Goal: Task Accomplishment & Management: Manage account settings

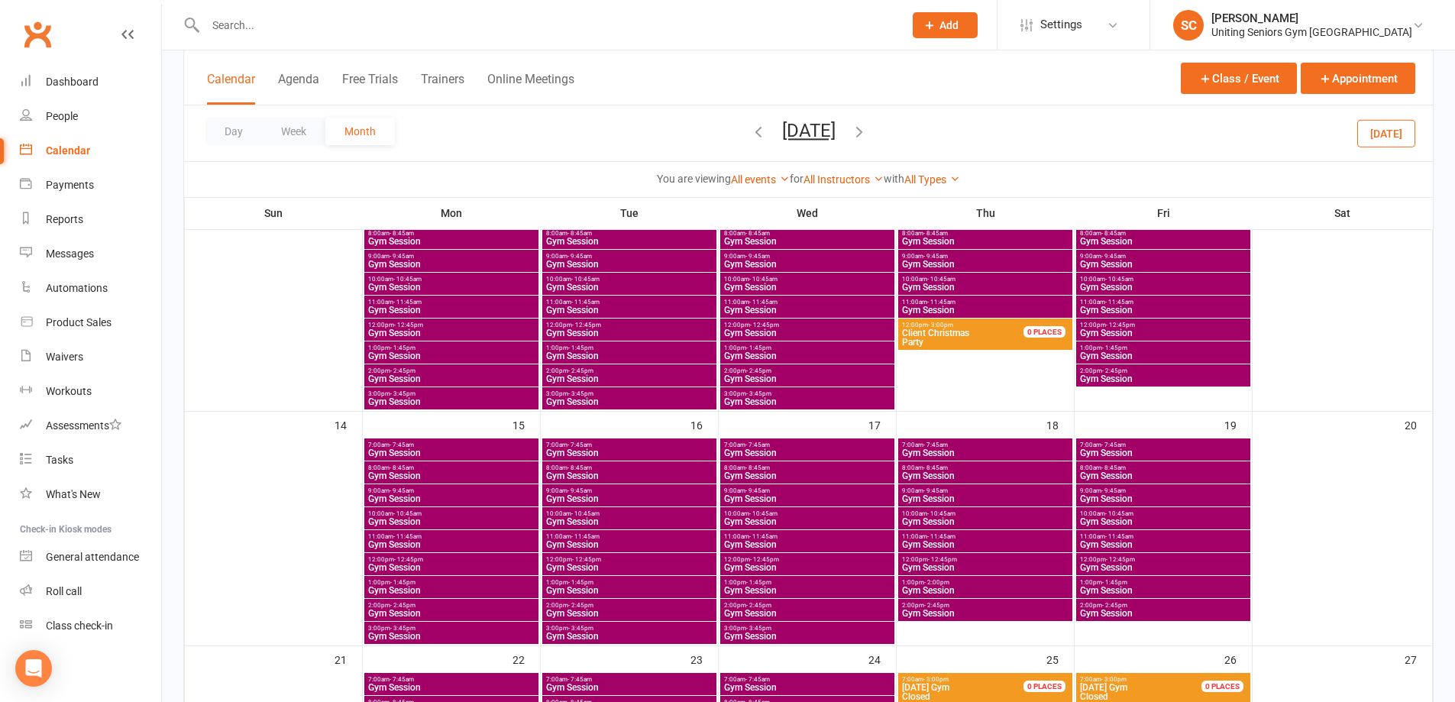
scroll to position [382, 0]
click at [400, 29] on input "text" at bounding box center [547, 25] width 692 height 21
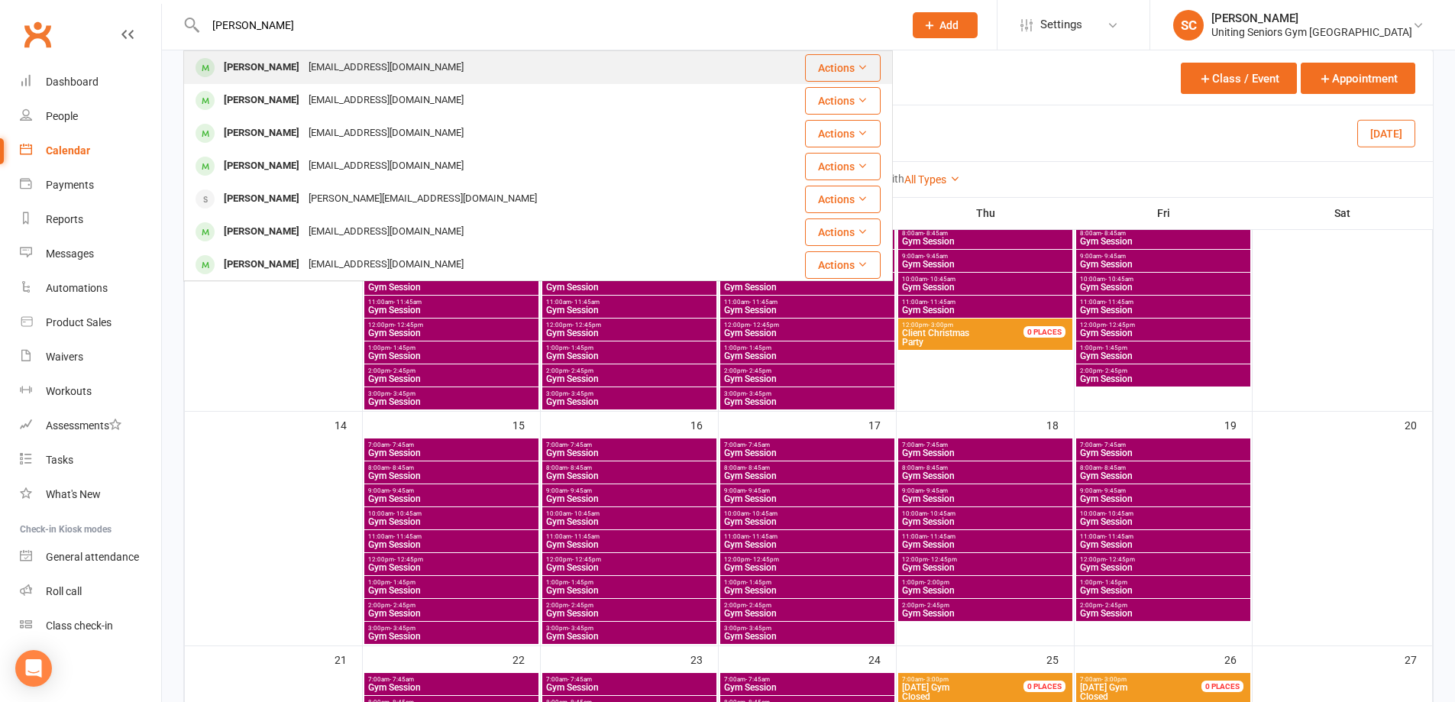
type input "[PERSON_NAME]"
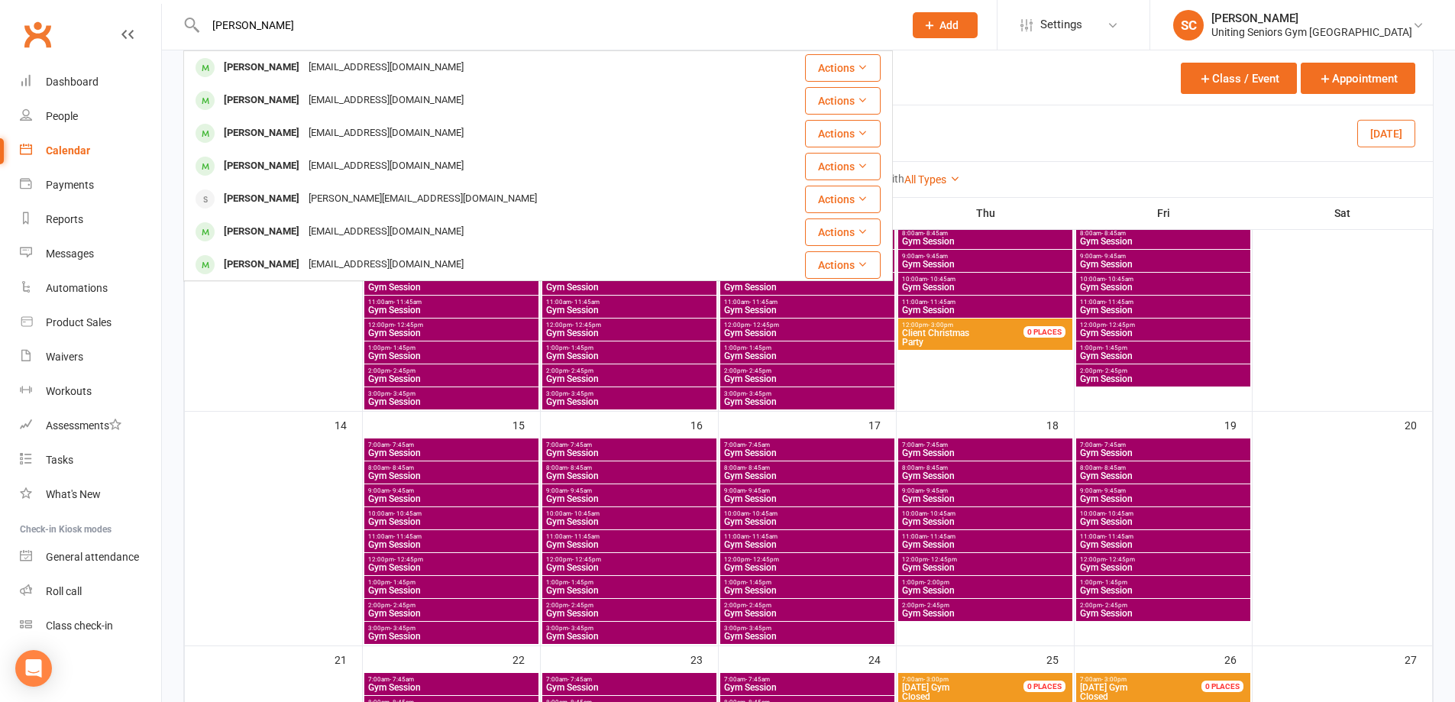
drag, startPoint x: 415, startPoint y: 66, endPoint x: 415, endPoint y: 76, distance: 9.9
click at [415, 66] on div "[EMAIL_ADDRESS][DOMAIN_NAME]" at bounding box center [386, 68] width 164 height 22
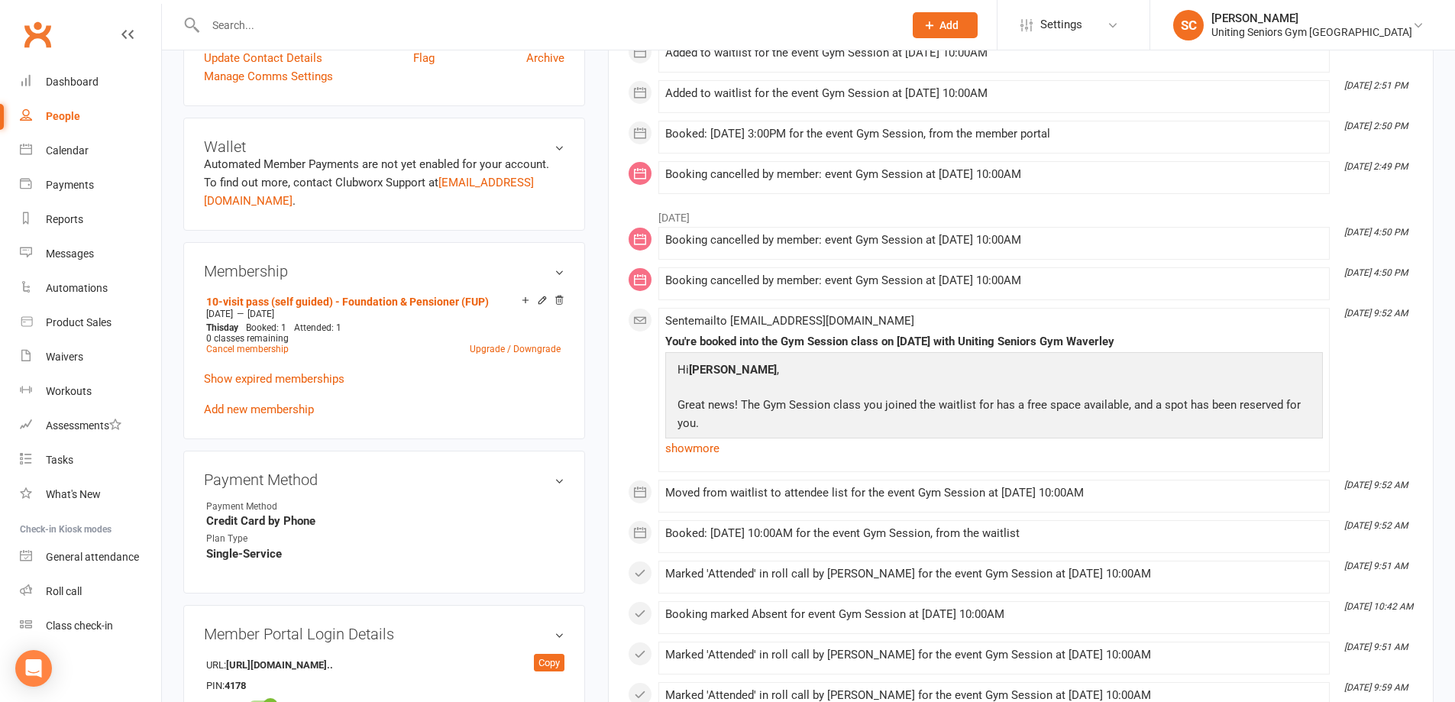
scroll to position [535, 0]
click at [279, 401] on link "Add new membership" at bounding box center [259, 408] width 110 height 14
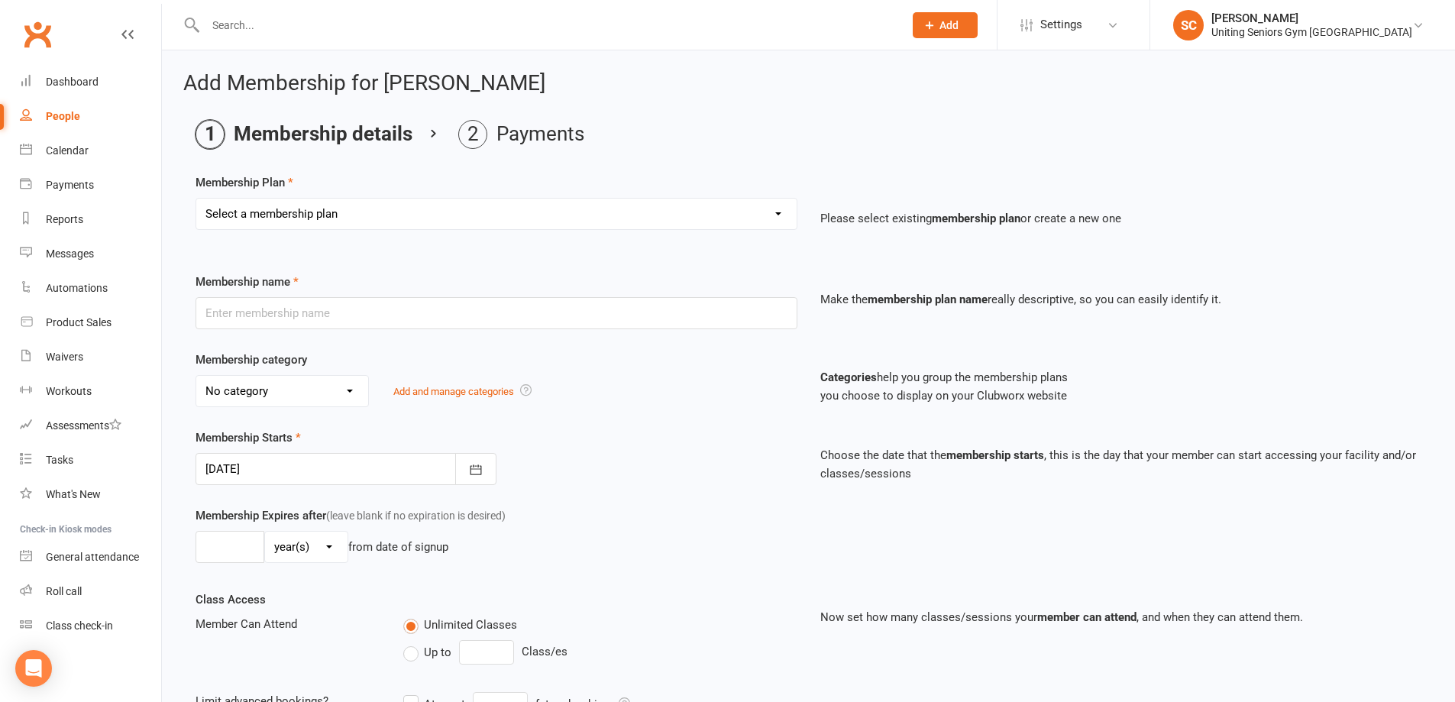
click at [315, 210] on select "Select a membership plan Create new Membership Plan Initial Assessment + Set Up…" at bounding box center [496, 214] width 600 height 31
select select "12"
click at [196, 199] on select "Select a membership plan Create new Membership Plan Initial Assessment + Set Up…" at bounding box center [496, 214] width 600 height 31
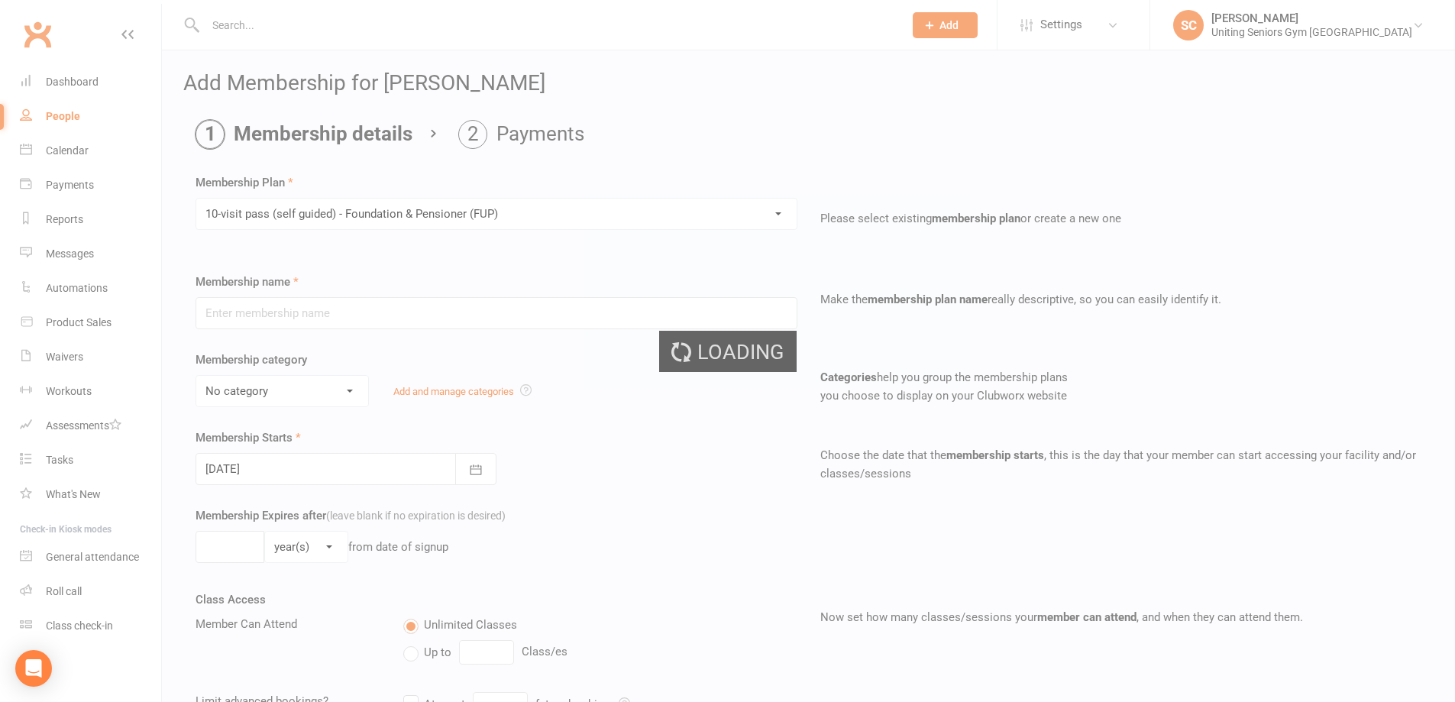
type input "10-visit pass (self guided) - Foundation & Pensioner (FUP)"
select select "0"
type input "16"
select select "1"
type input "1"
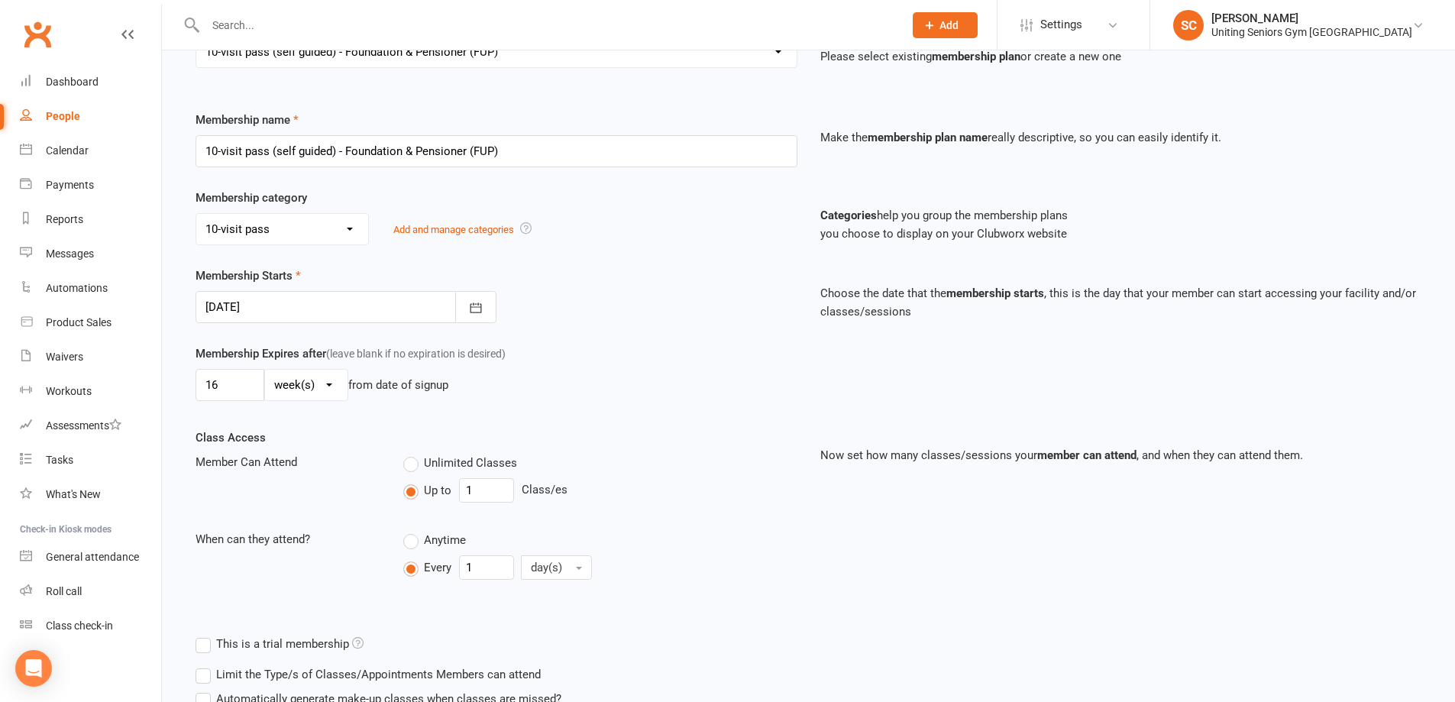
scroll to position [289, 0]
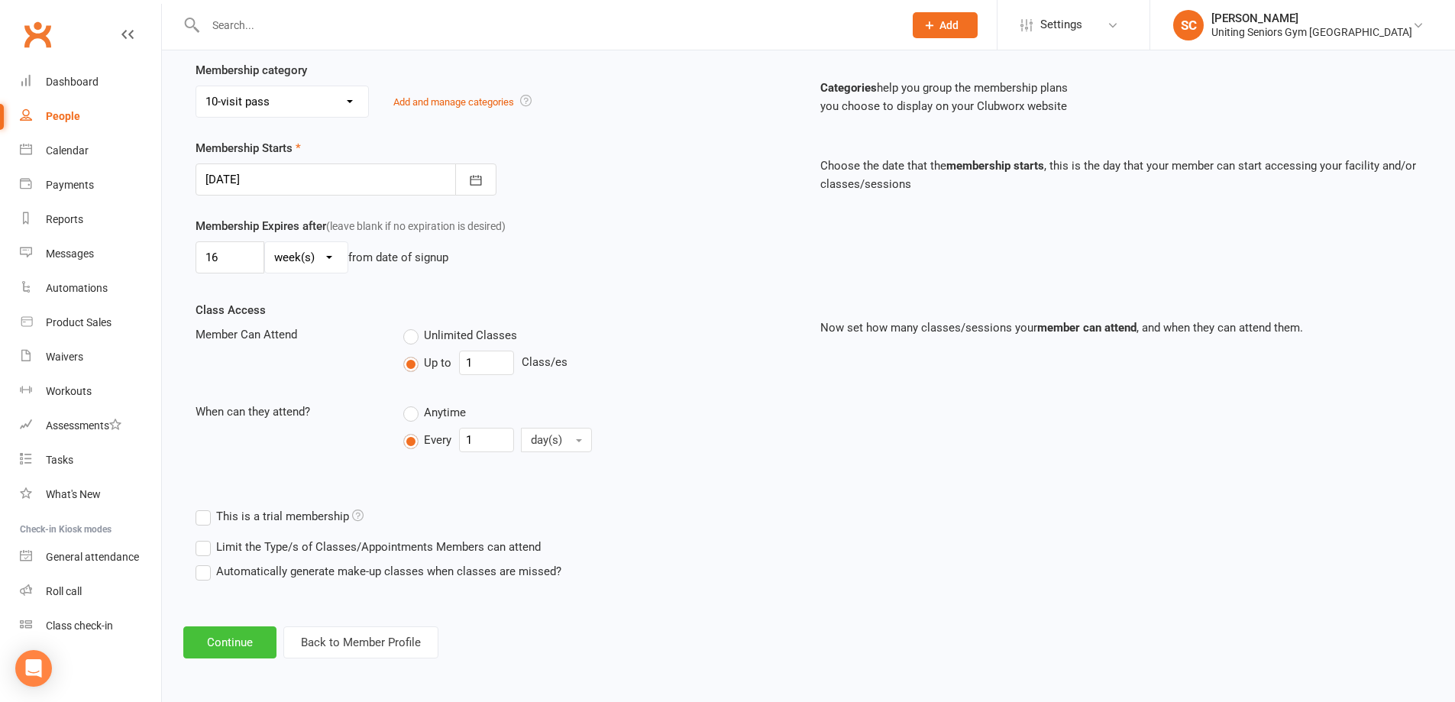
click at [228, 638] on button "Continue" at bounding box center [229, 642] width 93 height 32
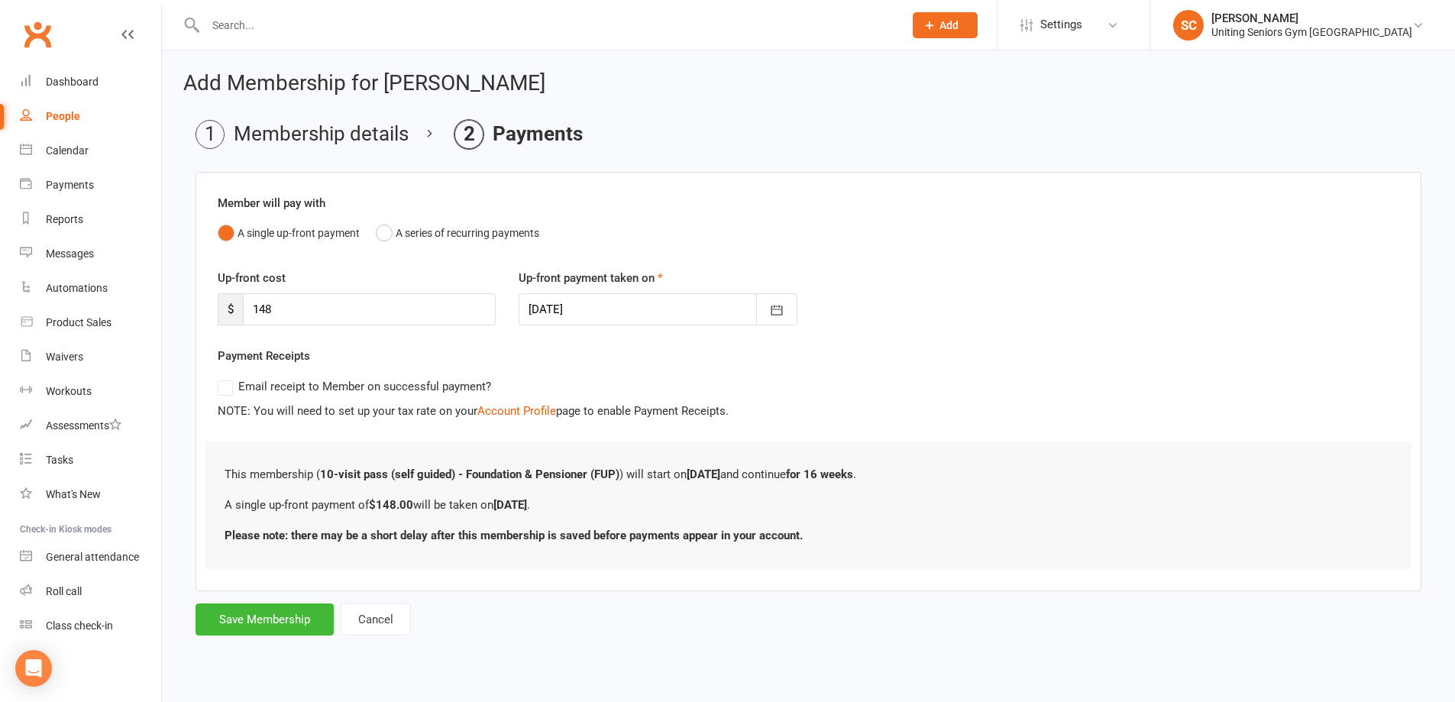
scroll to position [0, 0]
click at [271, 626] on button "Save Membership" at bounding box center [265, 619] width 138 height 32
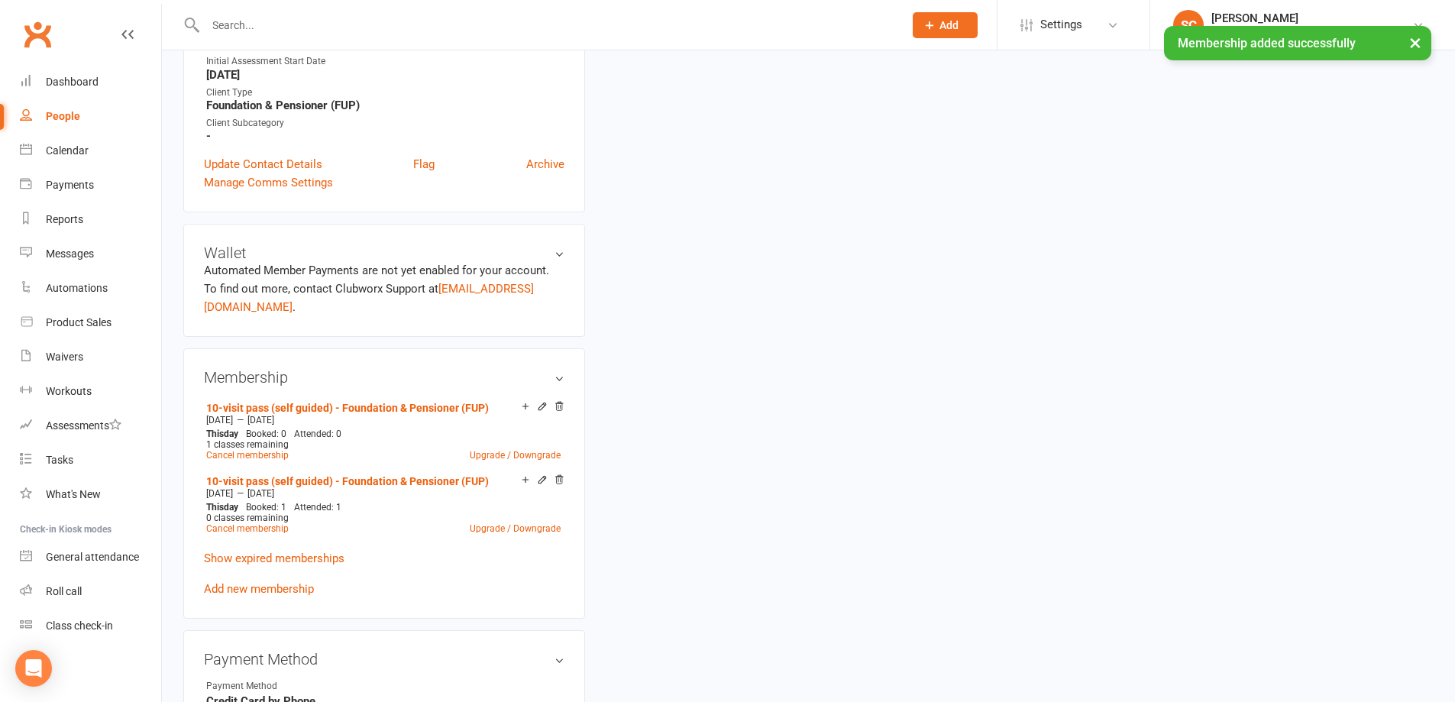
scroll to position [535, 0]
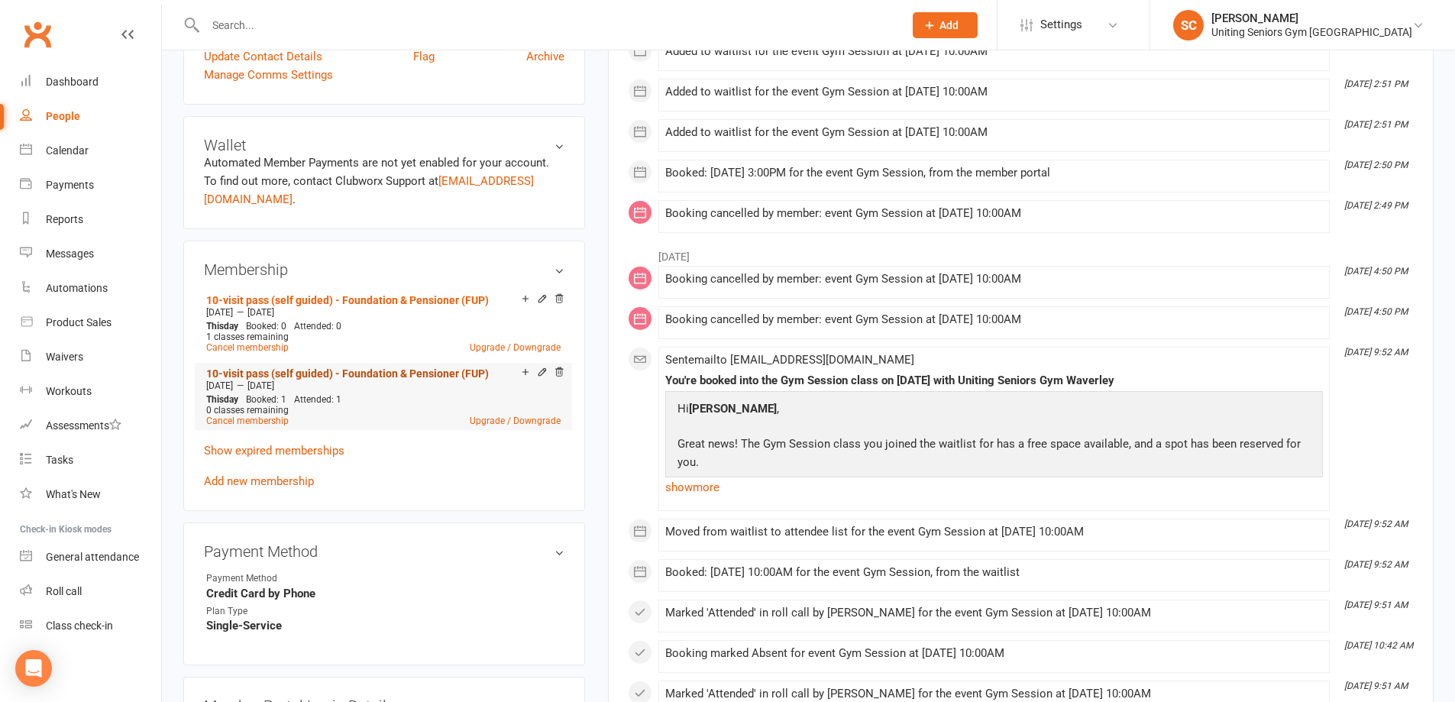
click at [348, 367] on link "10-visit pass (self guided) - Foundation & Pensioner (FUP)" at bounding box center [347, 373] width 283 height 12
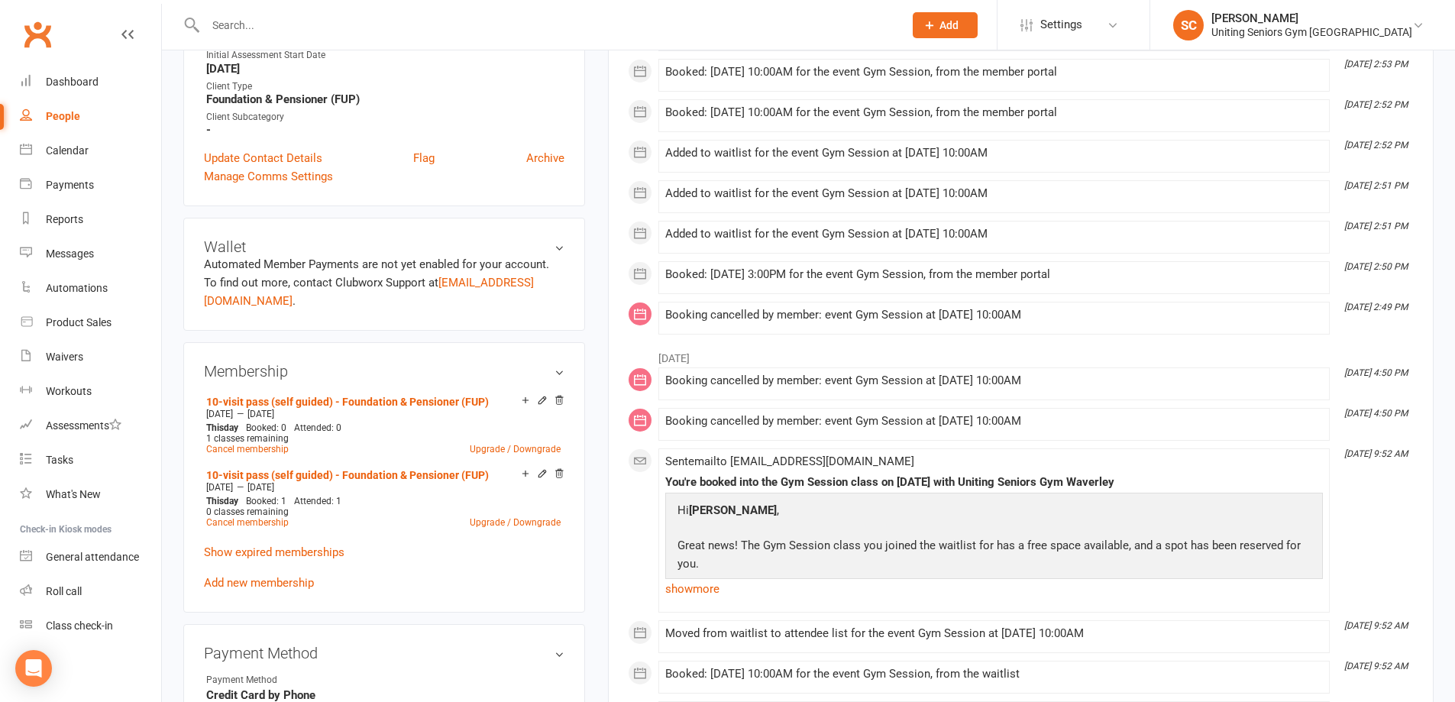
scroll to position [458, 0]
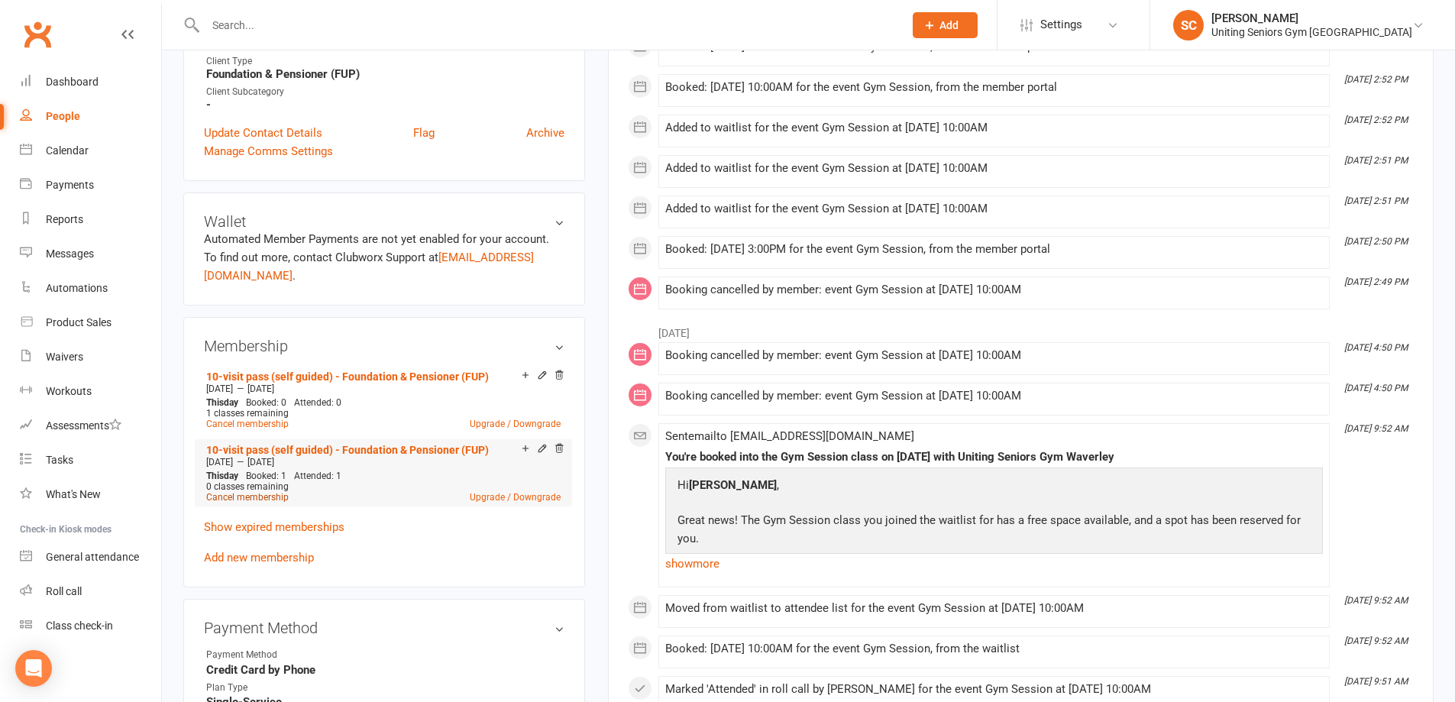
click at [279, 492] on link "Cancel membership" at bounding box center [247, 497] width 82 height 11
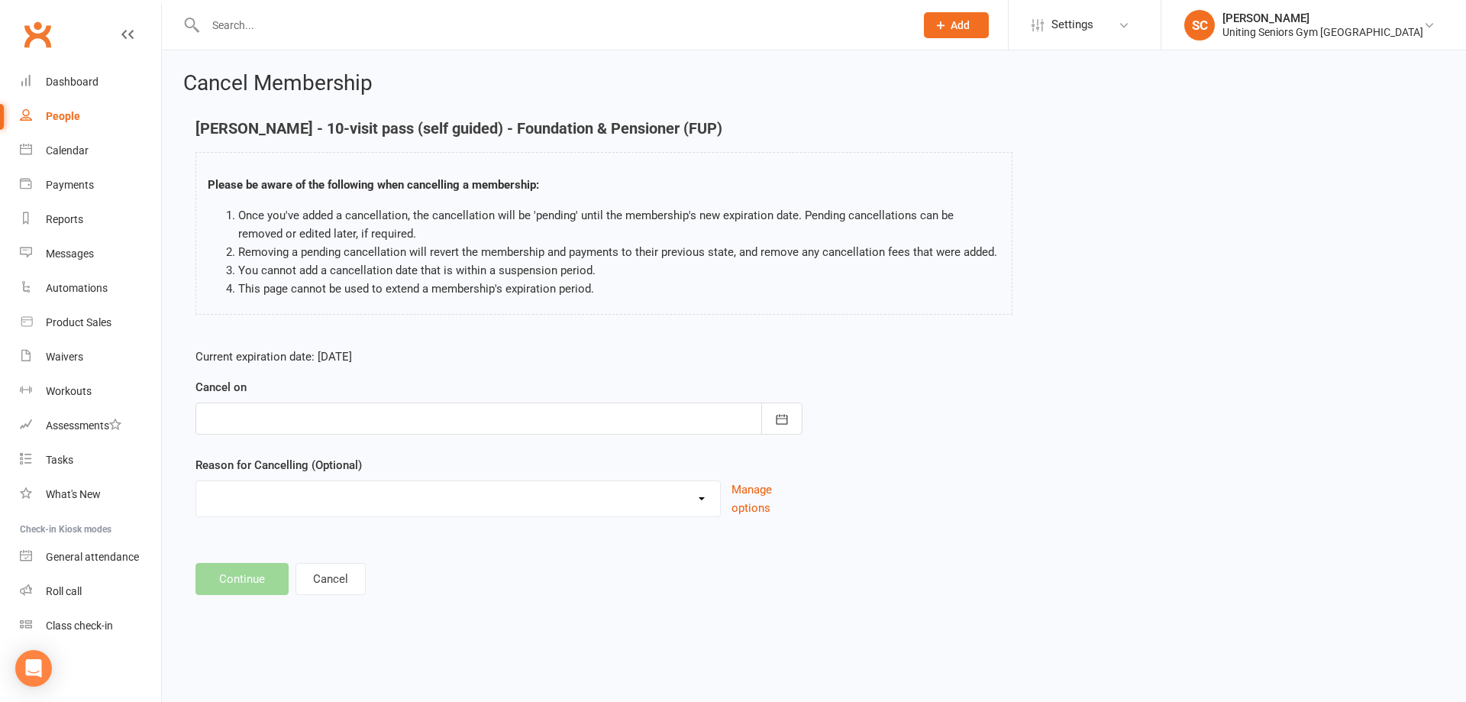
click at [371, 425] on div at bounding box center [499, 418] width 607 height 32
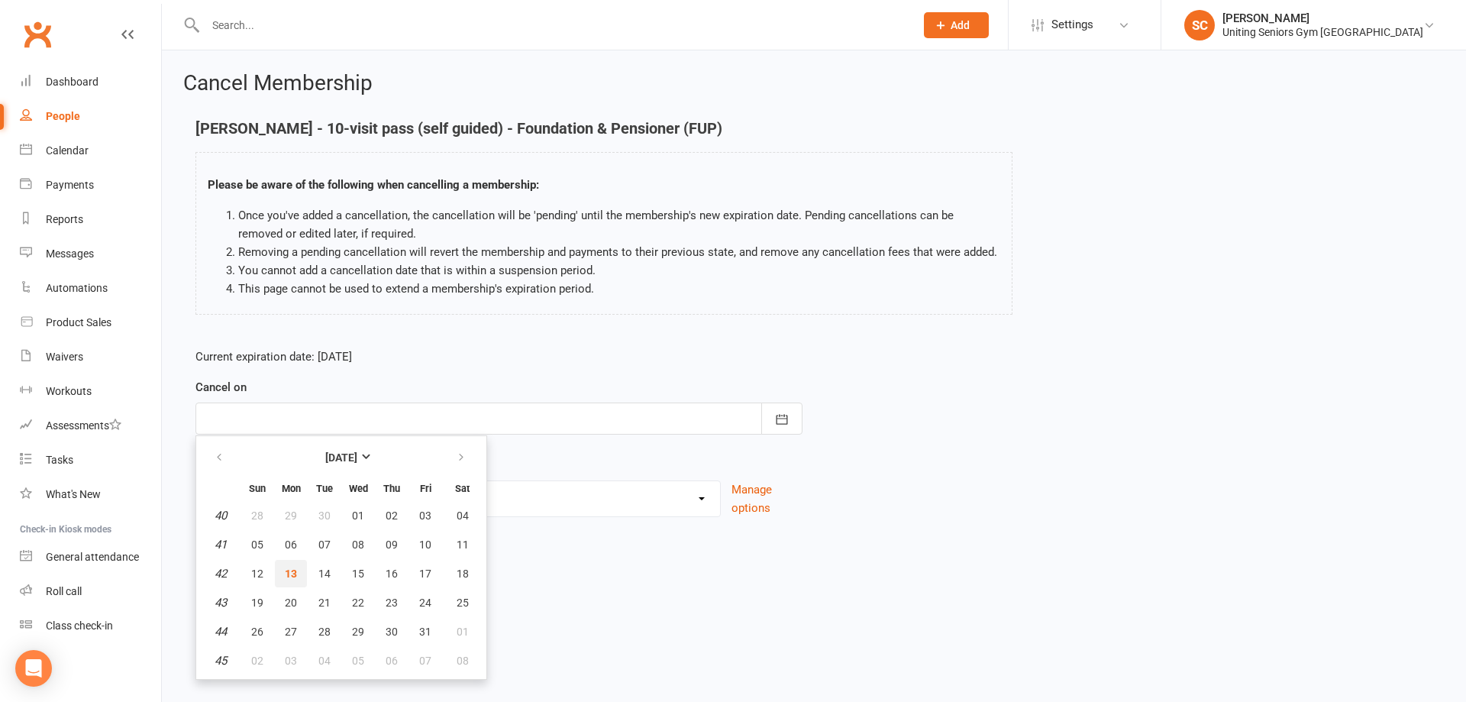
click at [292, 574] on span "13" at bounding box center [291, 573] width 12 height 12
type input "[DATE]"
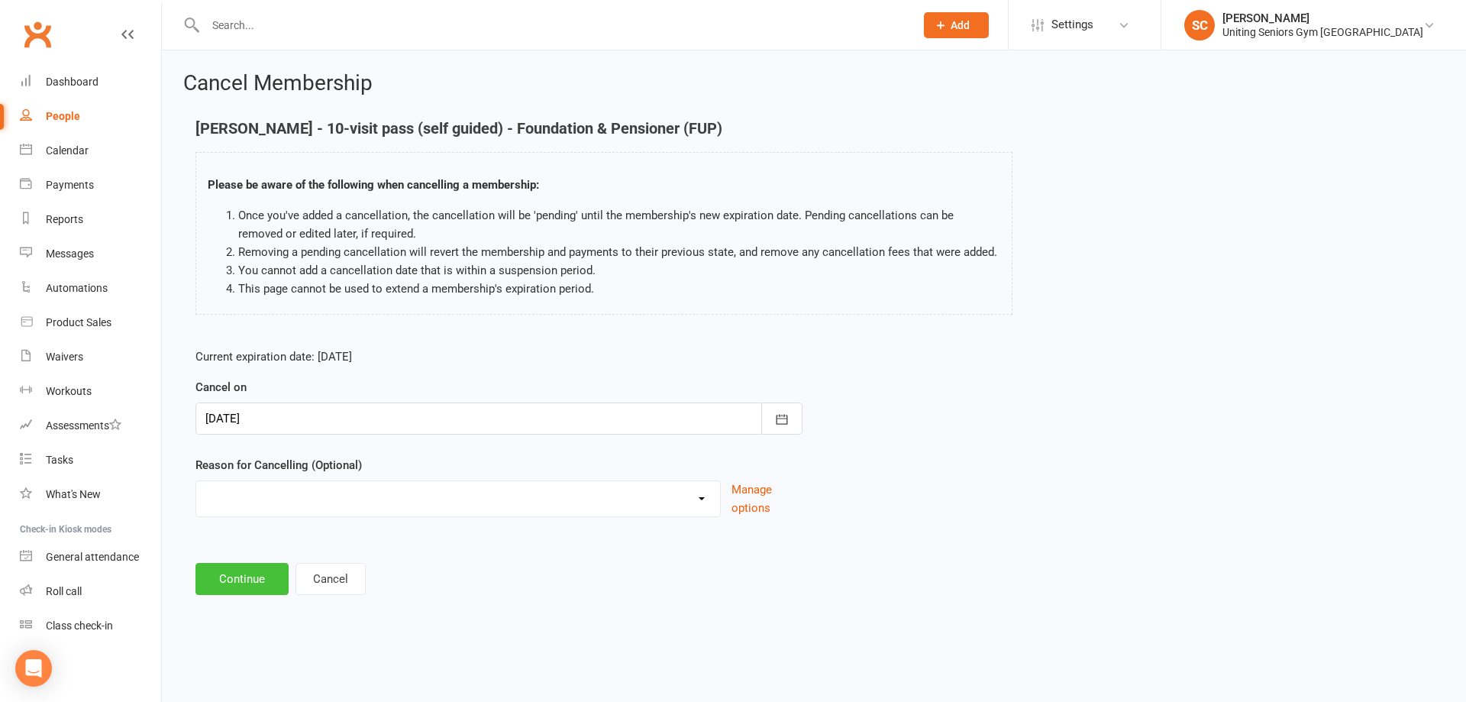
click at [252, 576] on button "Continue" at bounding box center [242, 579] width 93 height 32
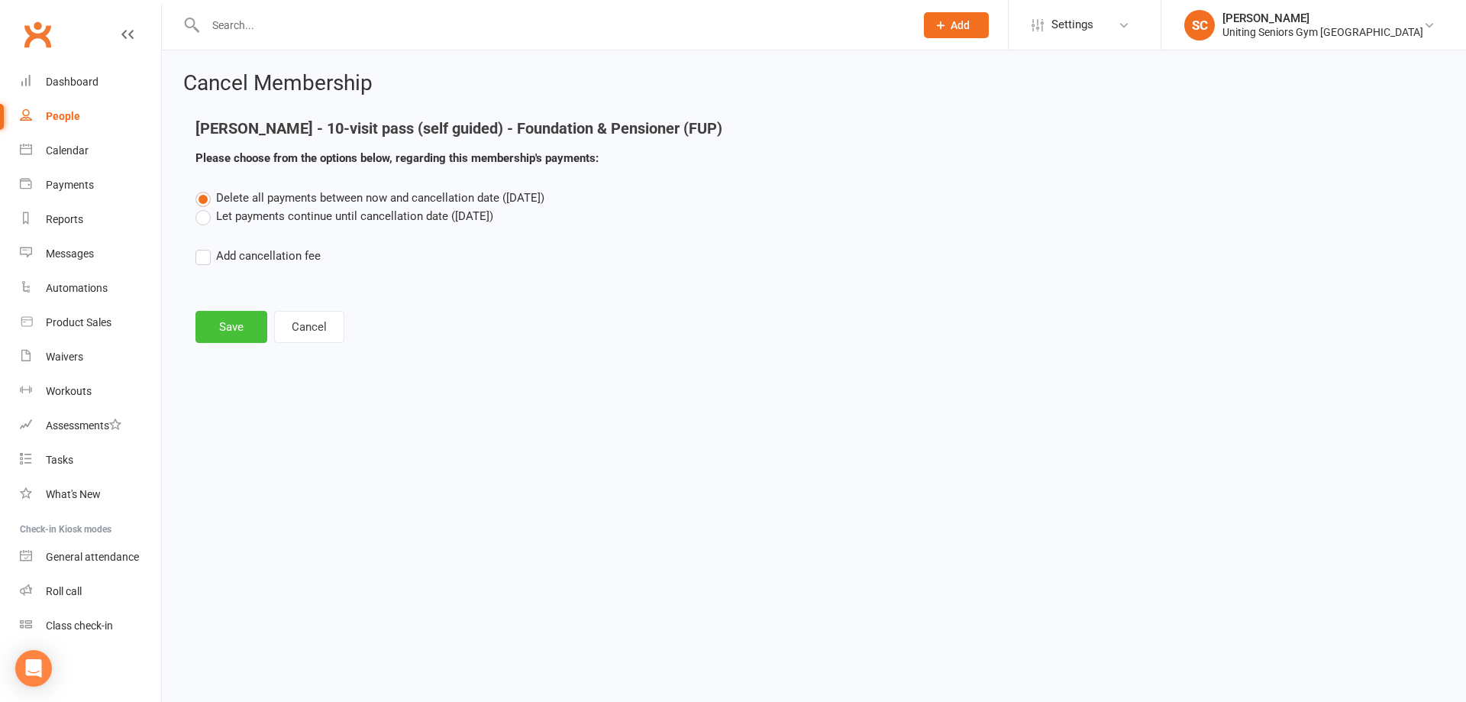
click at [238, 338] on button "Save" at bounding box center [232, 327] width 72 height 32
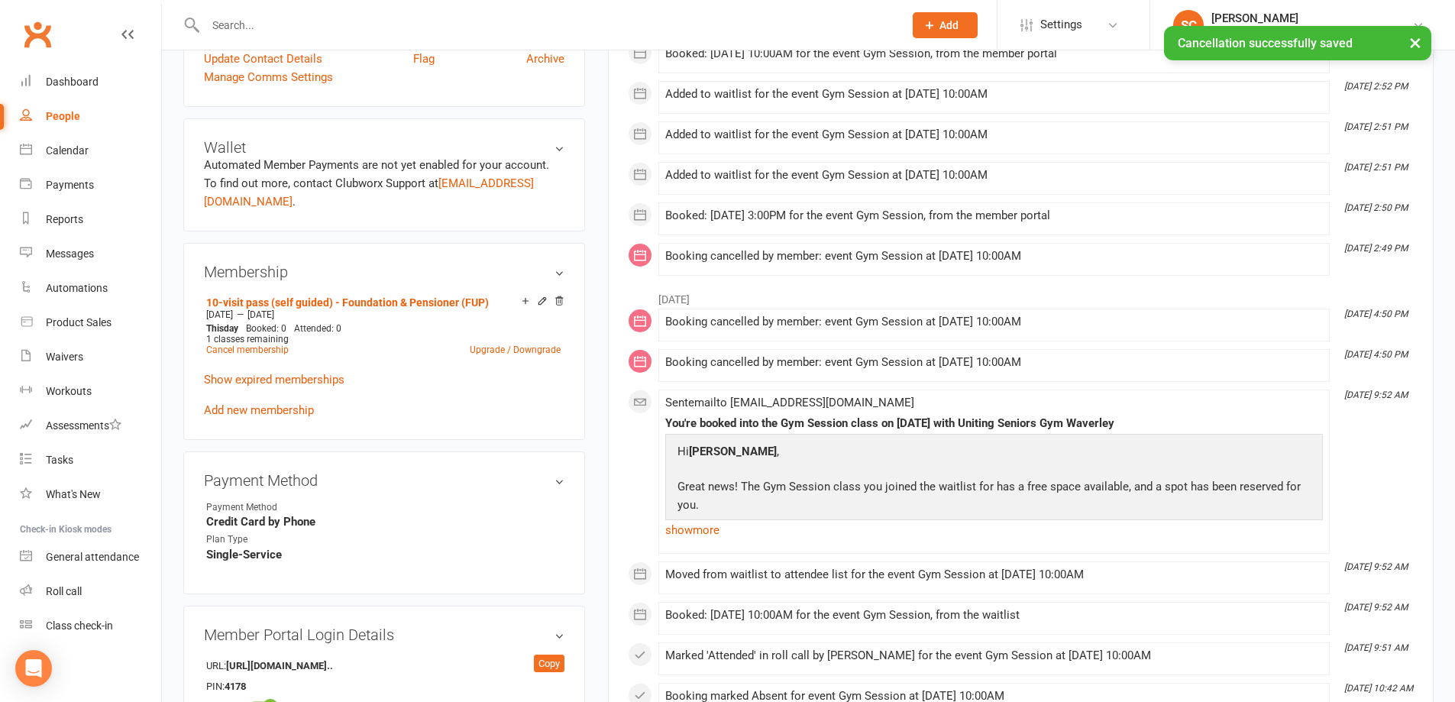
scroll to position [535, 0]
click at [336, 24] on input "text" at bounding box center [547, 25] width 692 height 21
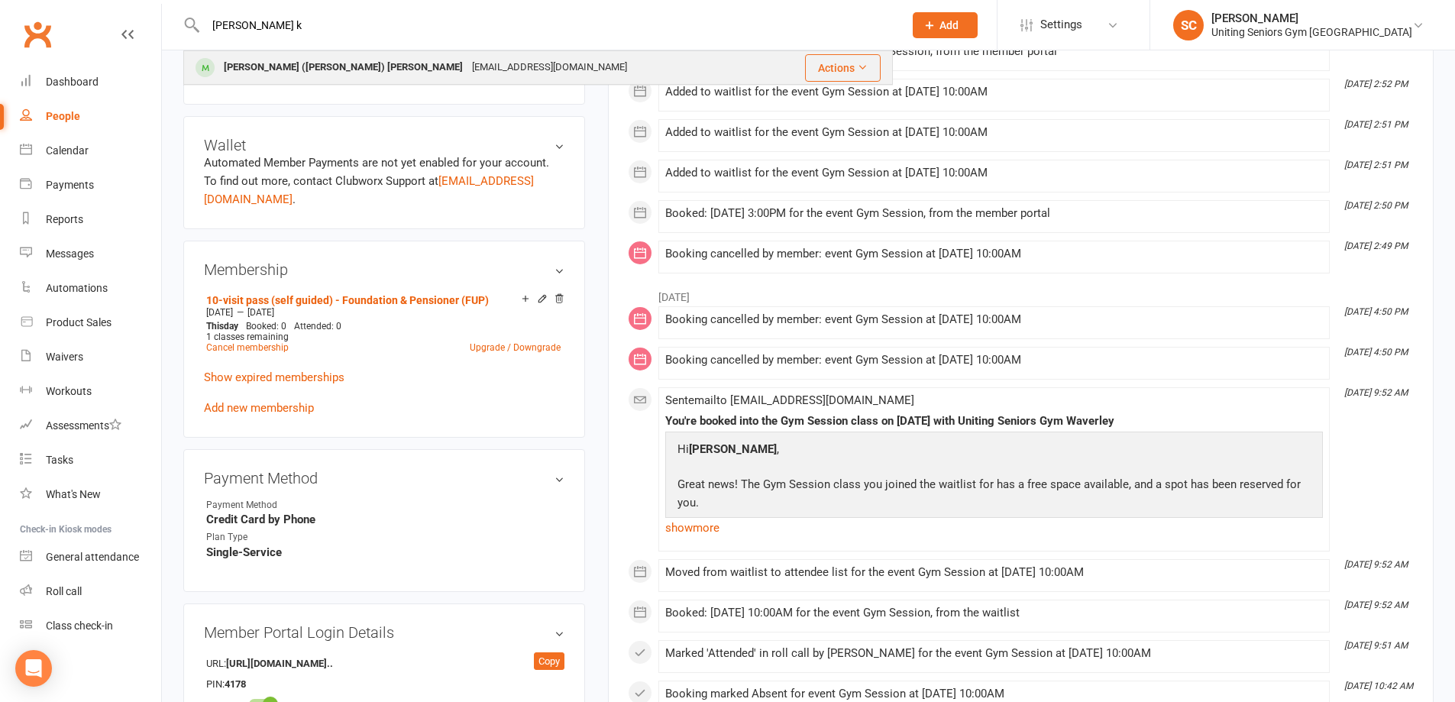
type input "[PERSON_NAME] k"
click at [467, 75] on div "[EMAIL_ADDRESS][DOMAIN_NAME]" at bounding box center [549, 68] width 164 height 22
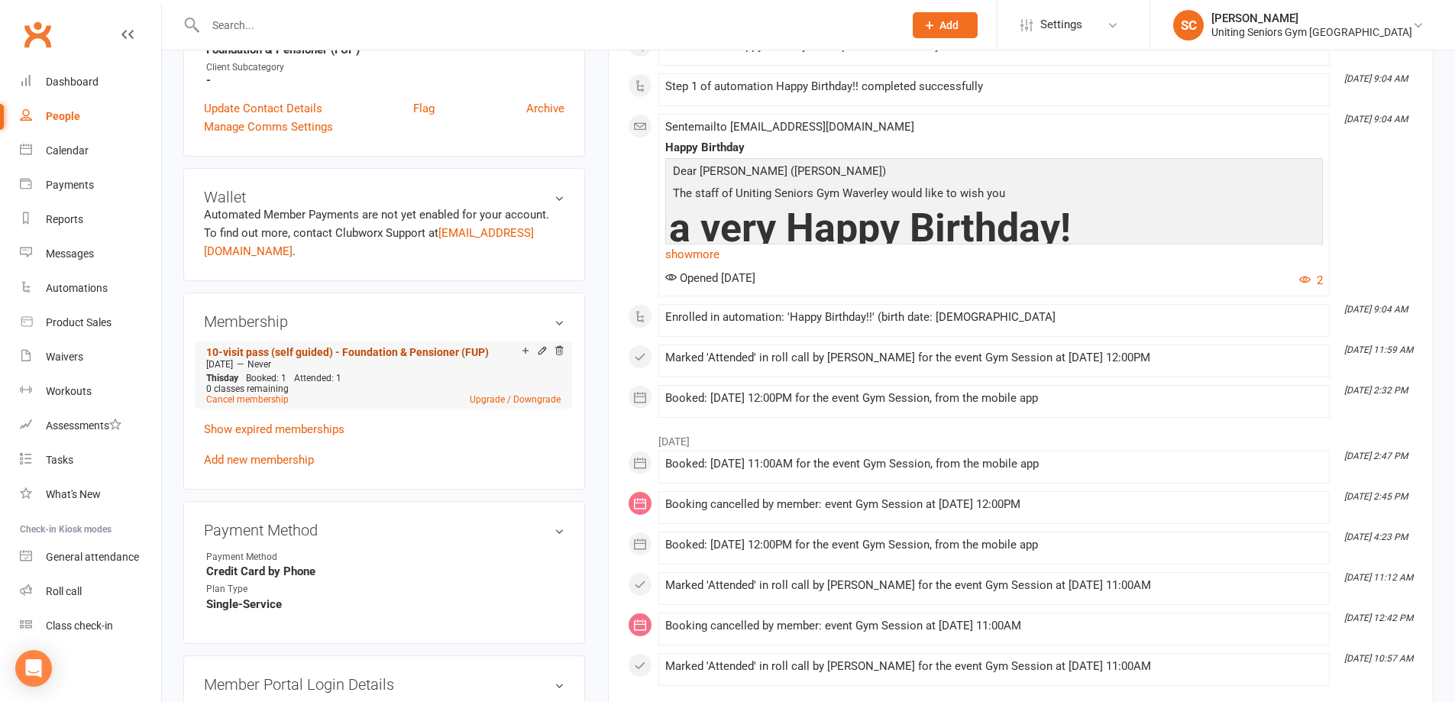
scroll to position [535, 0]
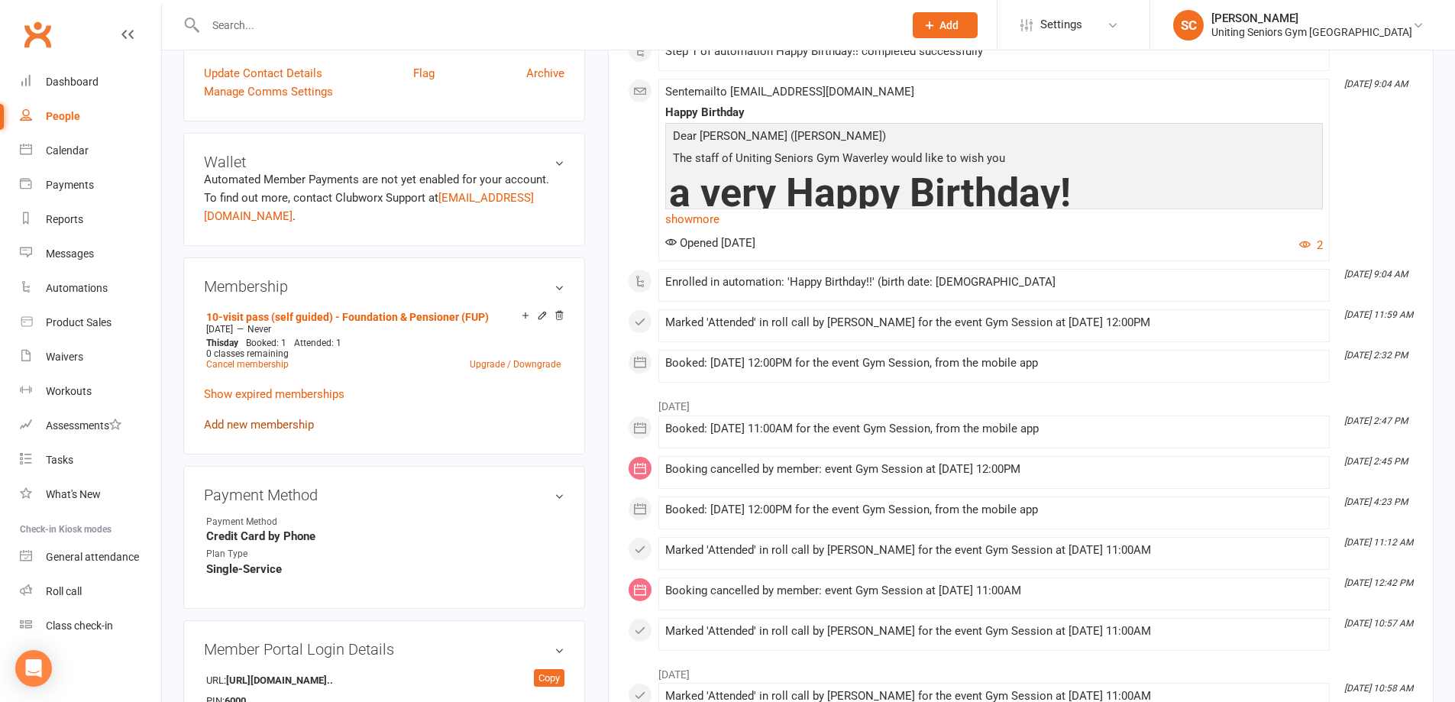
click at [300, 418] on link "Add new membership" at bounding box center [259, 425] width 110 height 14
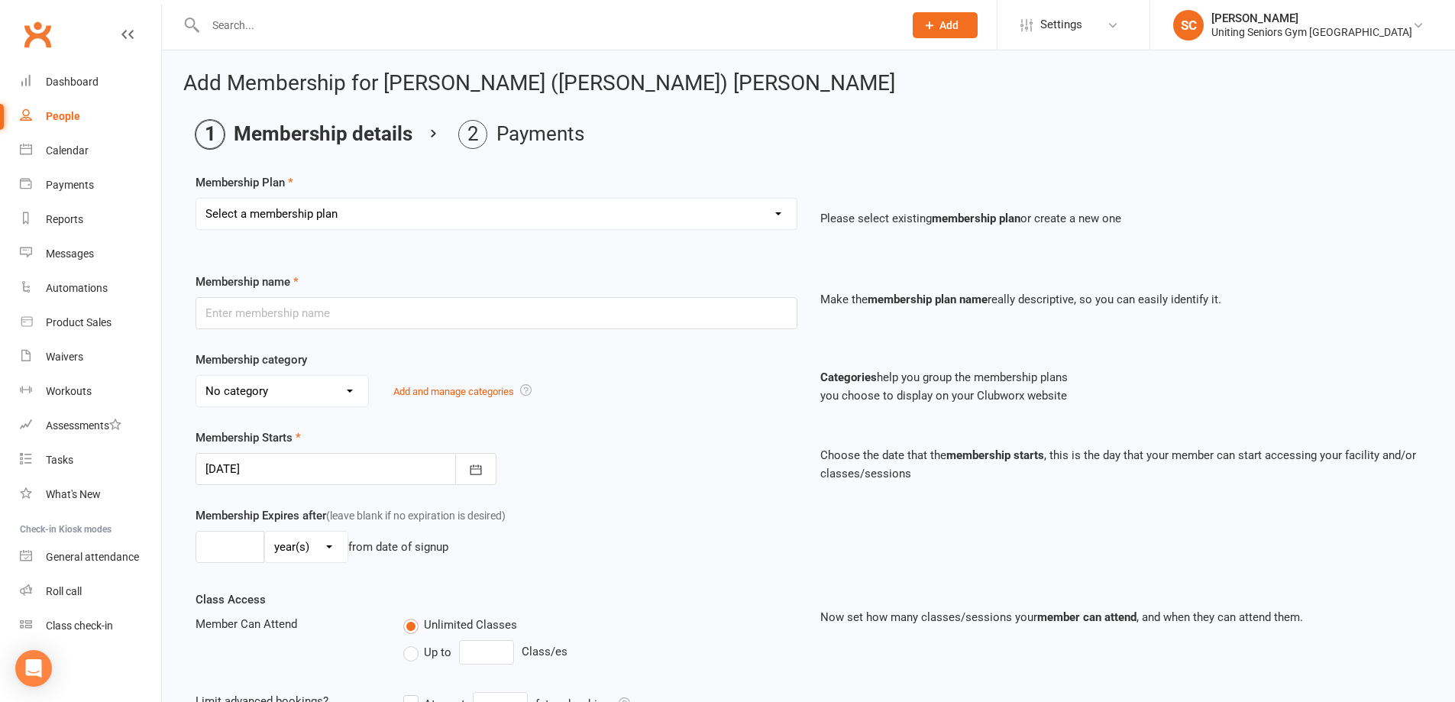
click at [312, 192] on div "Membership Plan Select a membership plan Create new Membership Plan Initial Ass…" at bounding box center [809, 212] width 1226 height 78
click at [313, 219] on select "Select a membership plan Create new Membership Plan Initial Assessment + Set Up…" at bounding box center [496, 214] width 600 height 31
select select "12"
click at [196, 199] on select "Select a membership plan Create new Membership Plan Initial Assessment + Set Up…" at bounding box center [496, 214] width 600 height 31
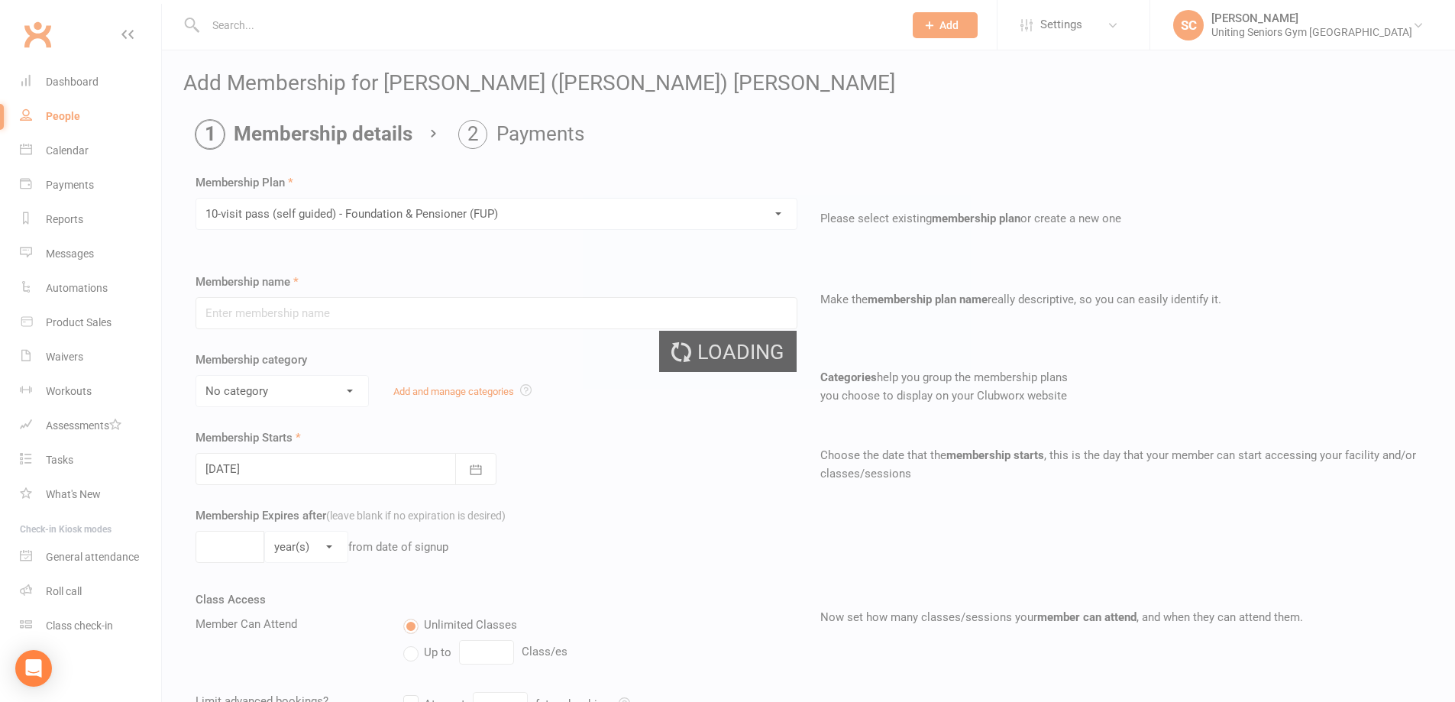
type input "10-visit pass (self guided) - Foundation & Pensioner (FUP)"
select select "0"
type input "16"
select select "1"
type input "1"
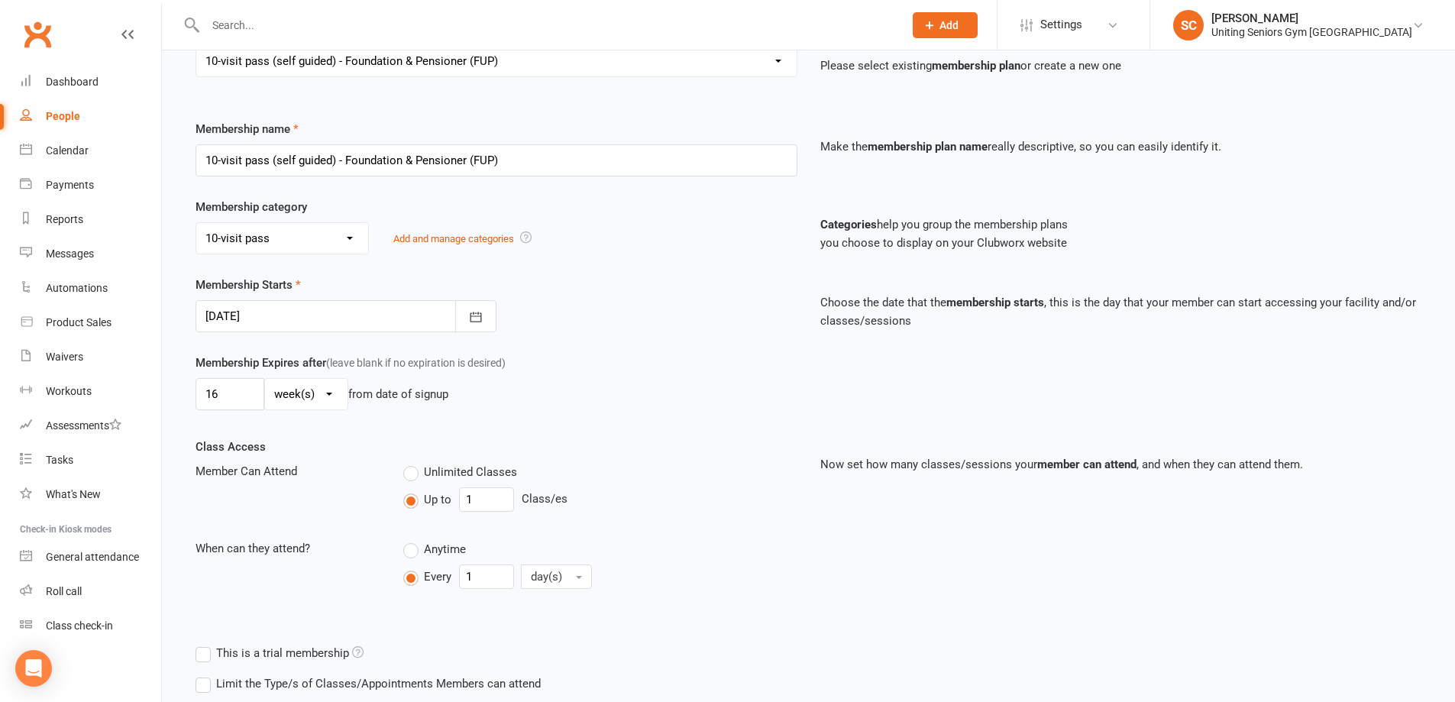
scroll to position [289, 0]
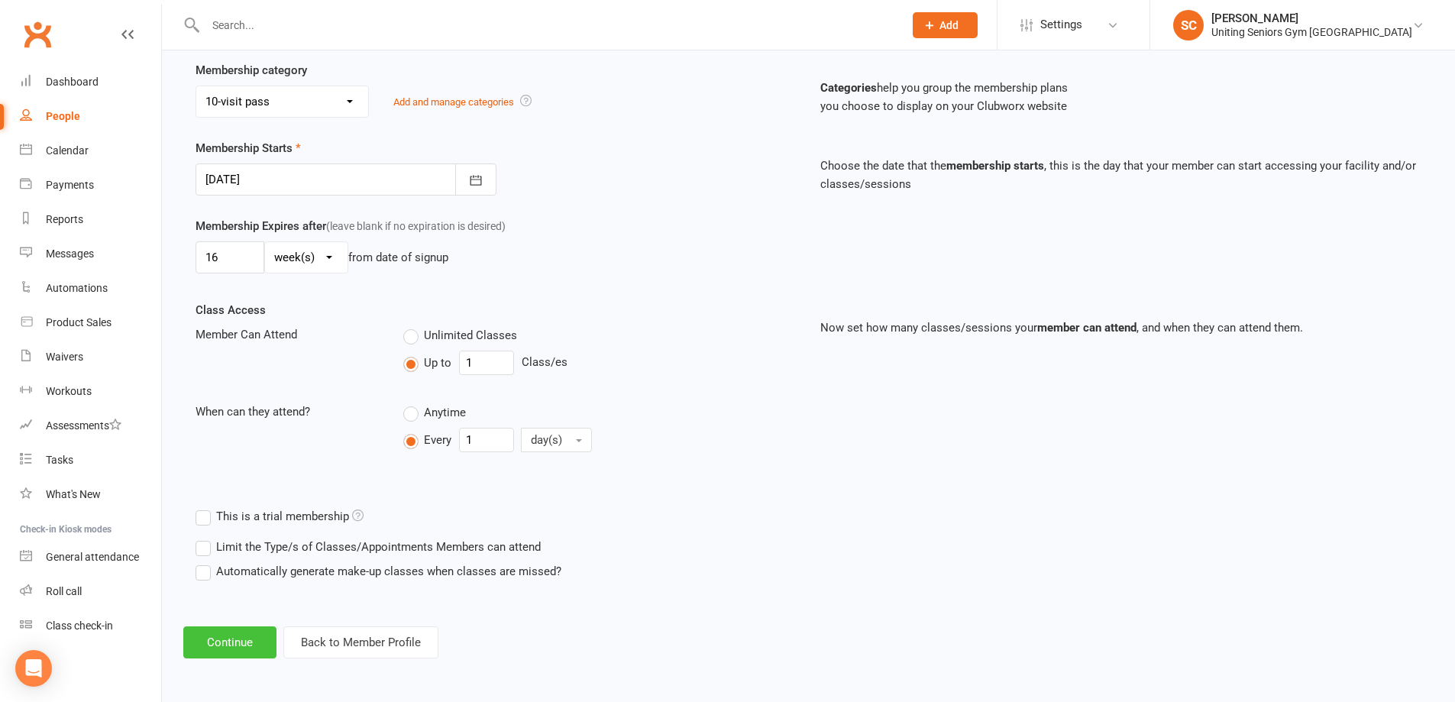
click at [247, 635] on button "Continue" at bounding box center [229, 642] width 93 height 32
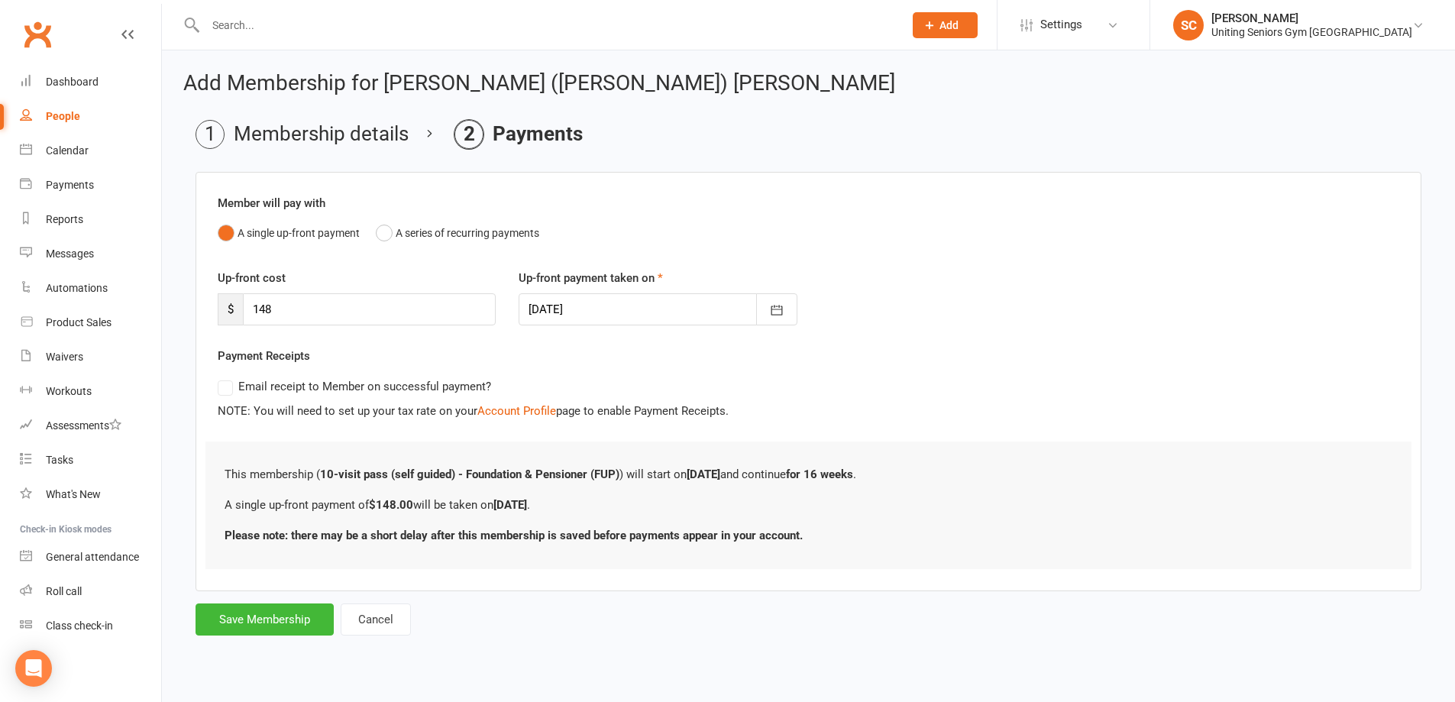
scroll to position [0, 0]
click at [277, 619] on button "Save Membership" at bounding box center [265, 619] width 138 height 32
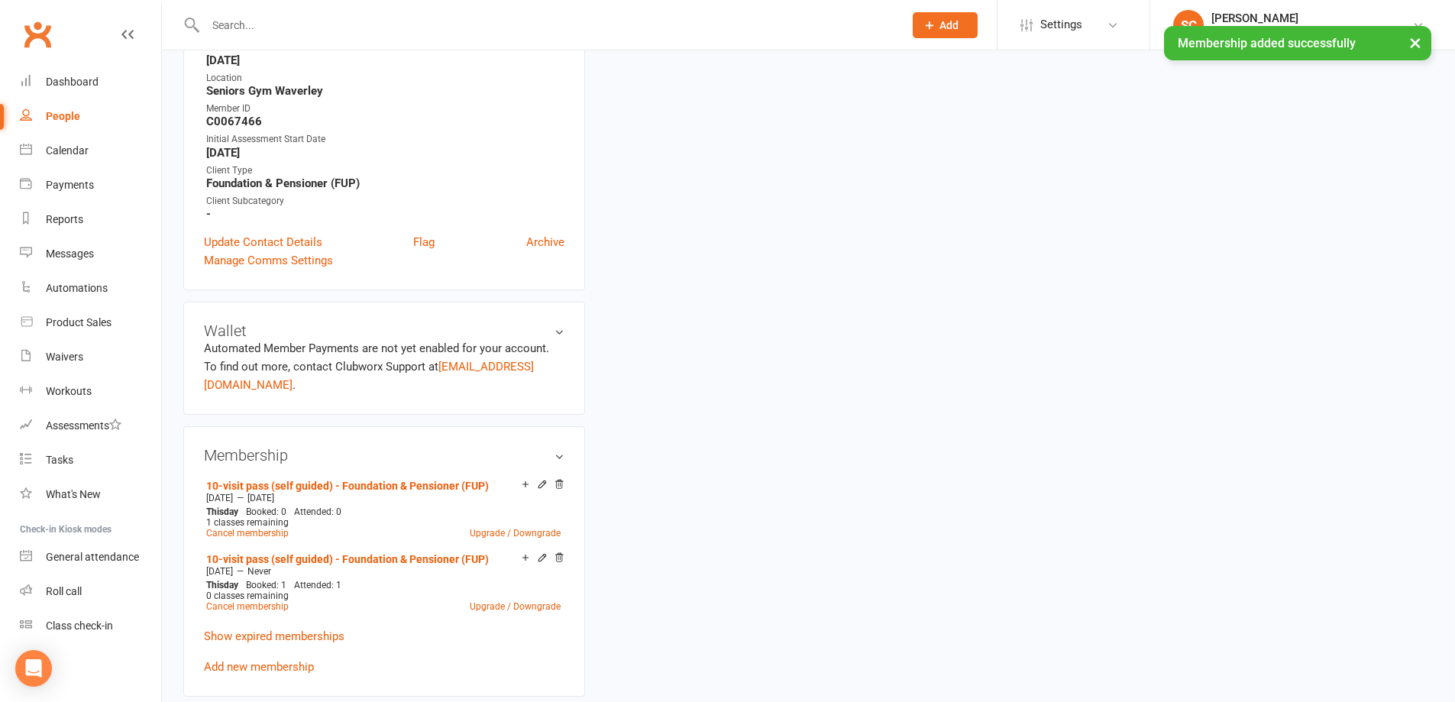
scroll to position [458, 0]
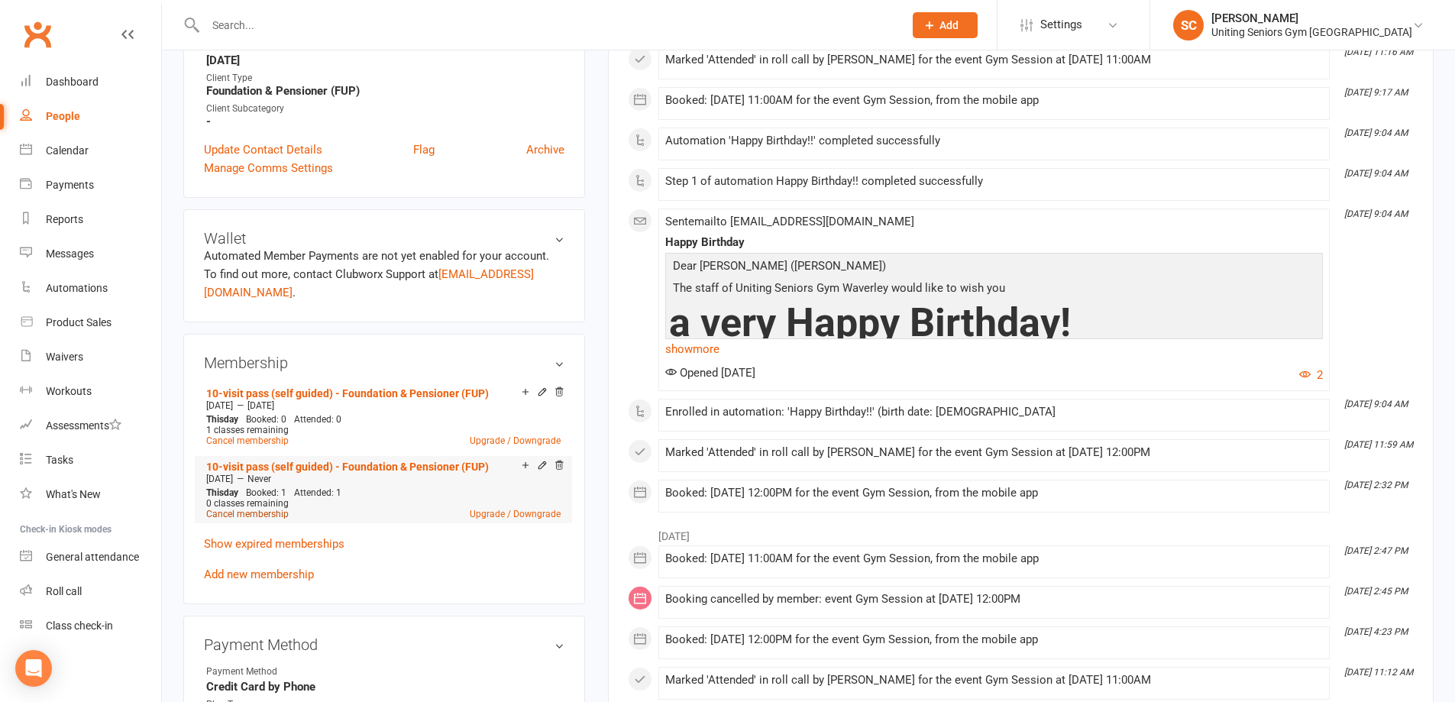
click at [265, 509] on link "Cancel membership" at bounding box center [247, 514] width 82 height 11
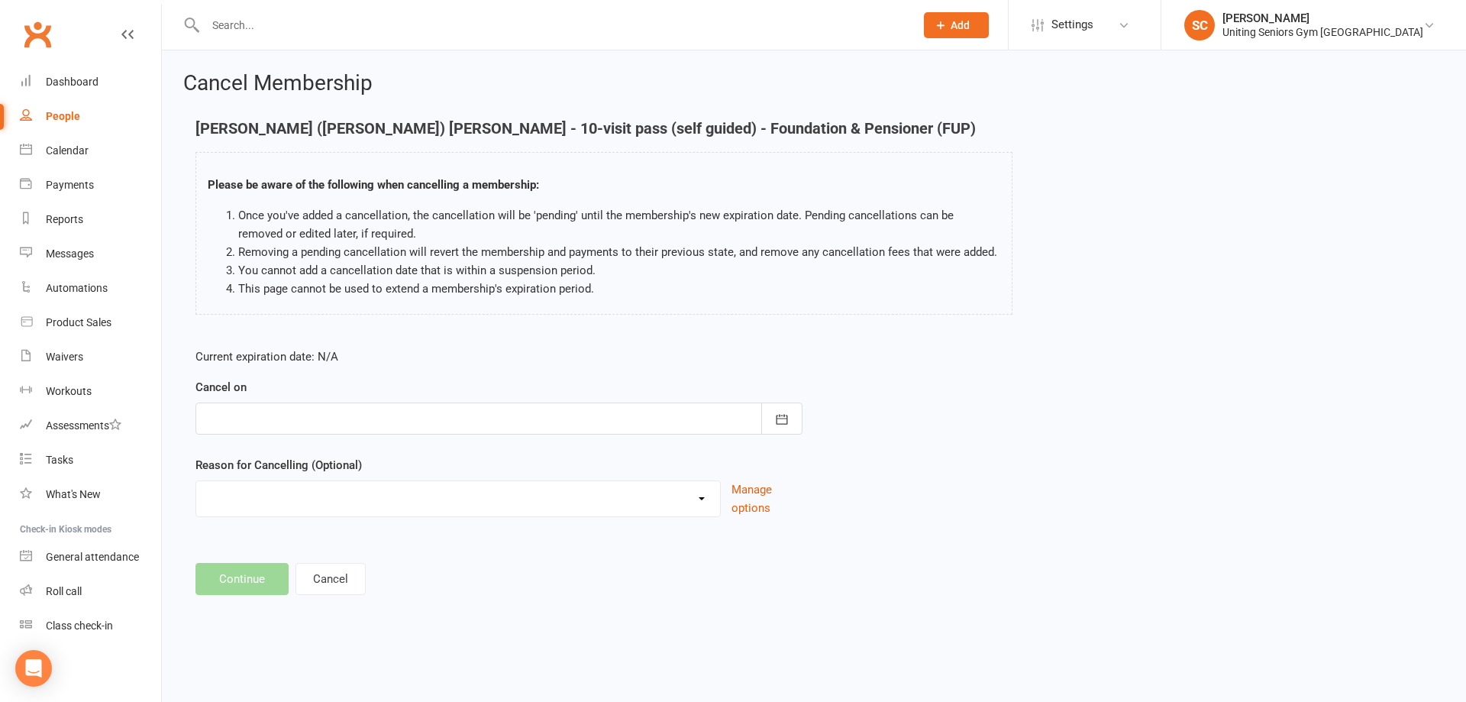
click at [280, 416] on div at bounding box center [499, 418] width 607 height 32
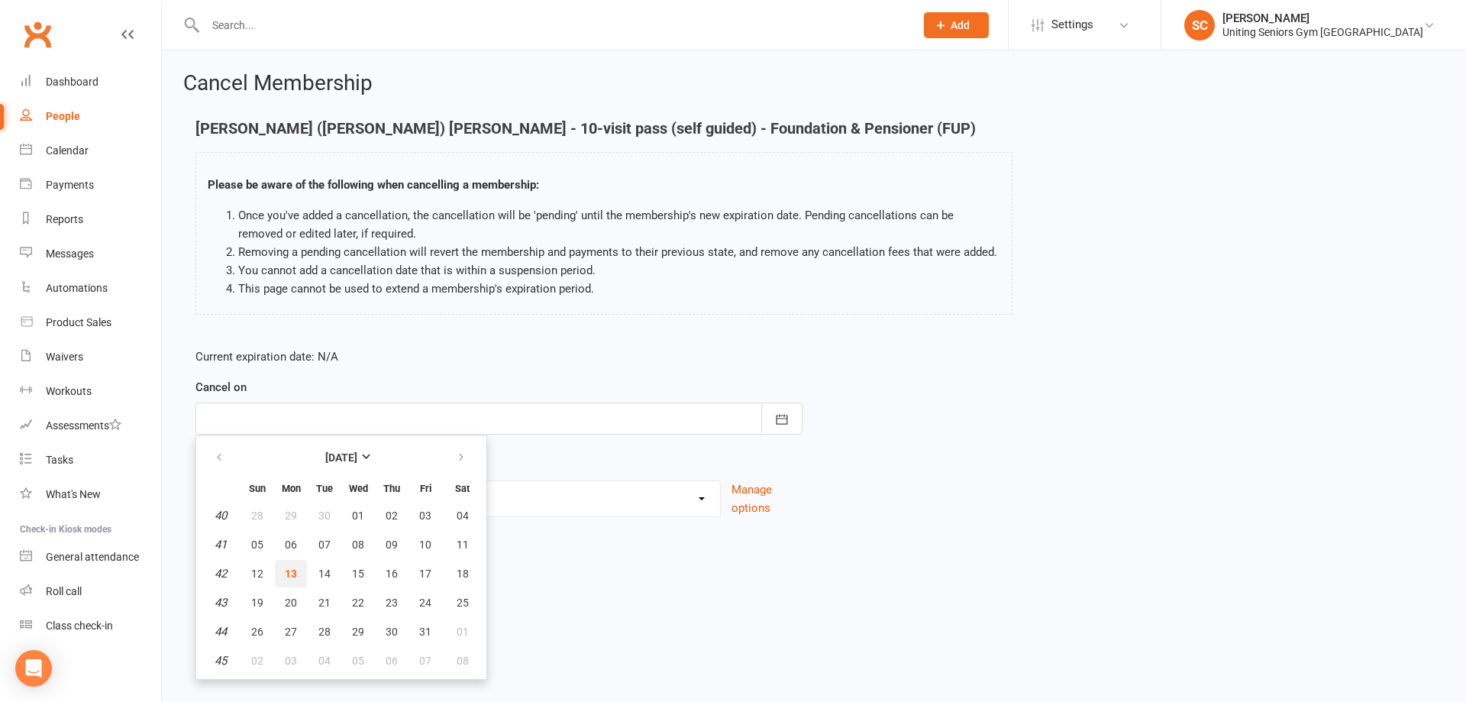
click at [293, 567] on span "13" at bounding box center [291, 573] width 12 height 12
type input "[DATE]"
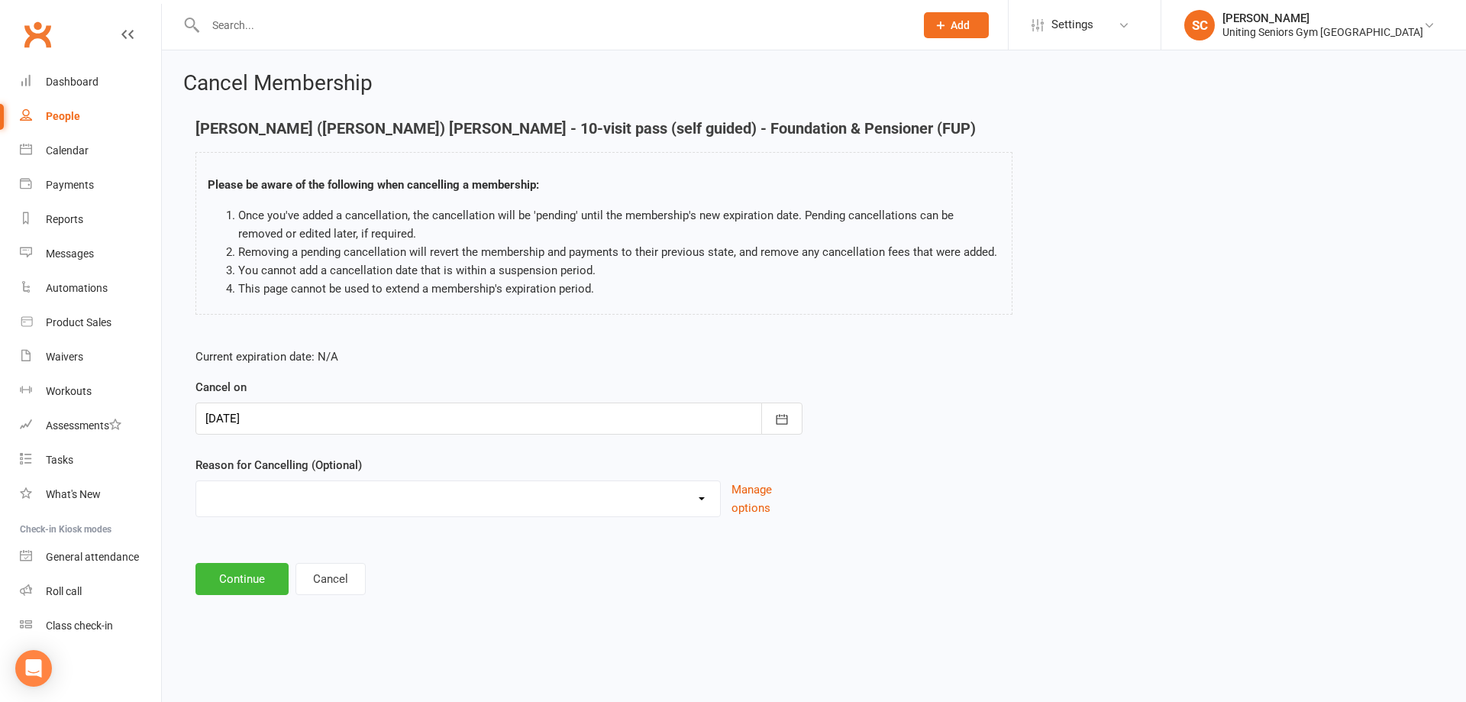
click at [296, 509] on select "Health reasons Holiday Injury Other Other reason" at bounding box center [458, 496] width 524 height 31
click at [338, 454] on form "Current expiration date: N/A Cancel on [DATE] [DATE] Sun Mon Tue Wed Thu Fri Sa…" at bounding box center [499, 432] width 607 height 170
click at [261, 581] on button "Continue" at bounding box center [242, 579] width 93 height 32
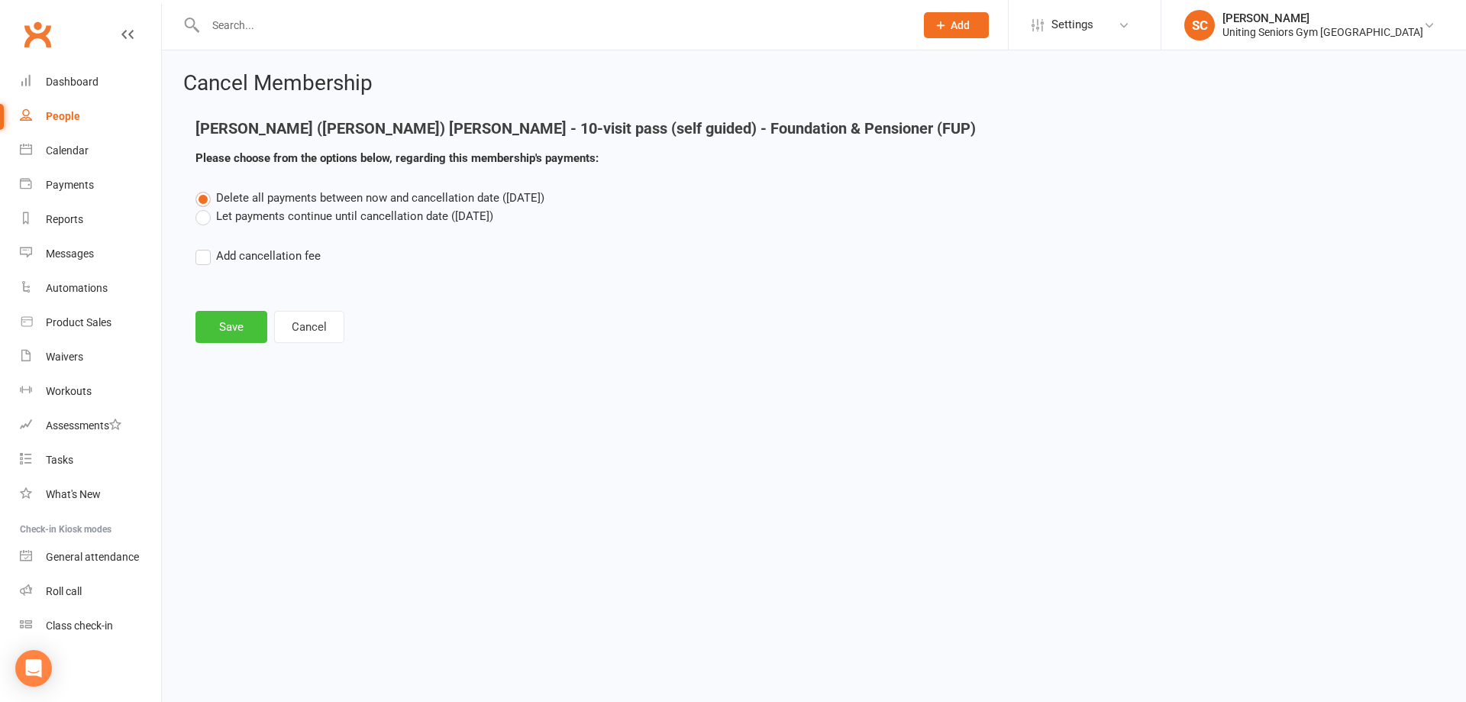
click at [253, 332] on button "Save" at bounding box center [232, 327] width 72 height 32
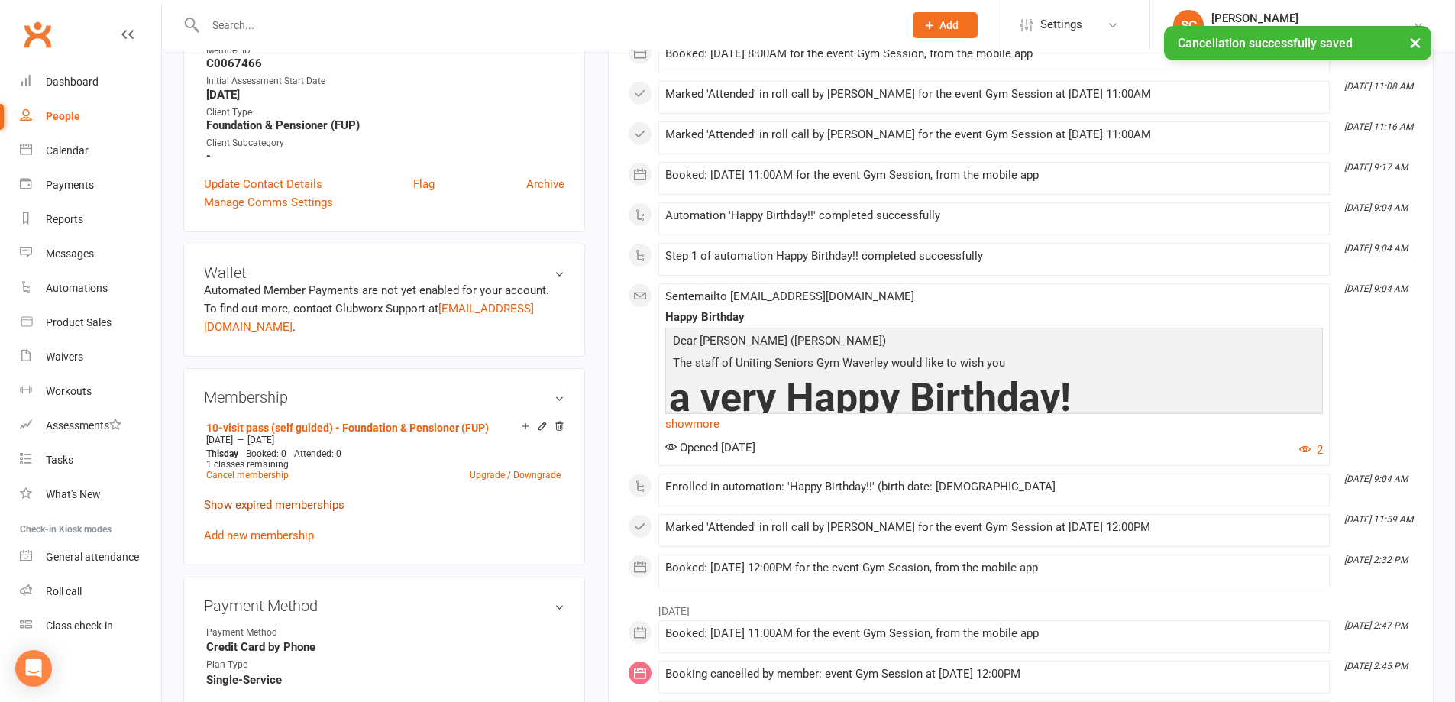
scroll to position [458, 0]
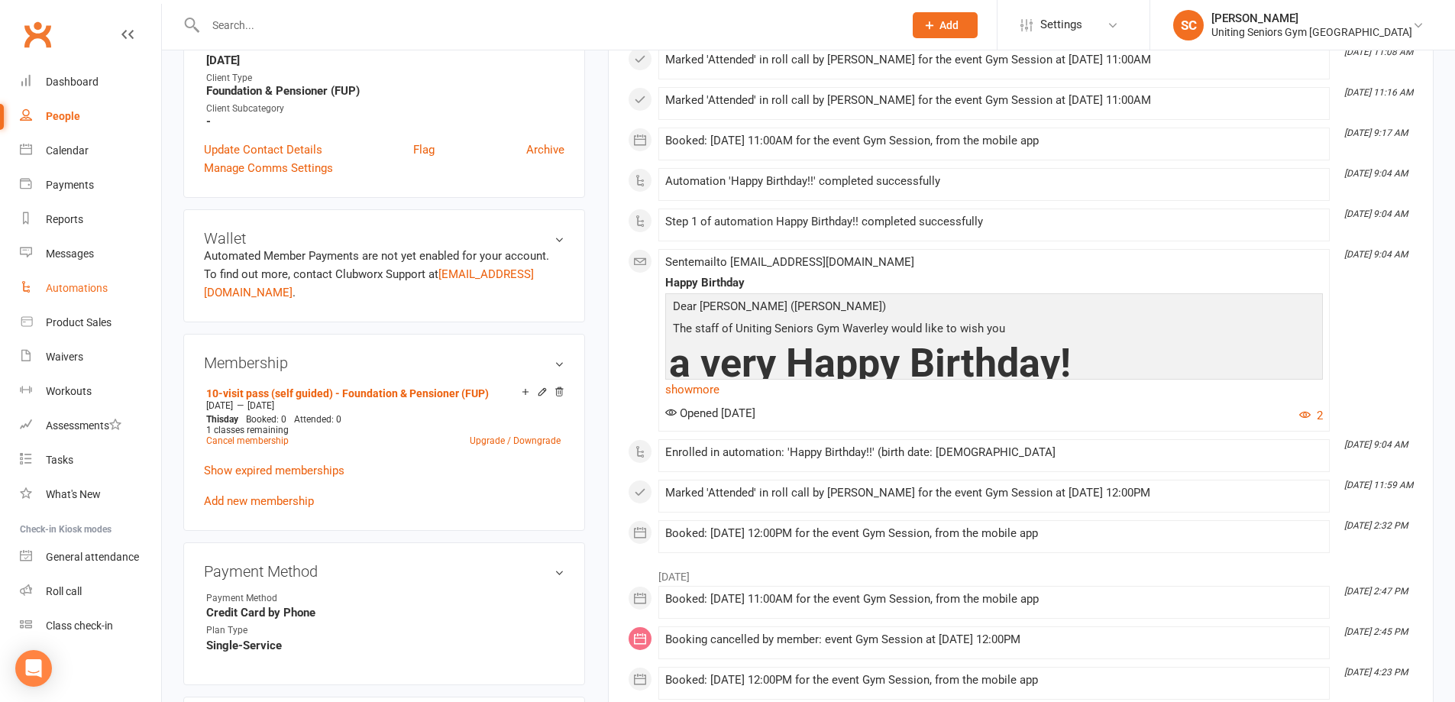
click at [65, 289] on div "Automations" at bounding box center [77, 288] width 62 height 12
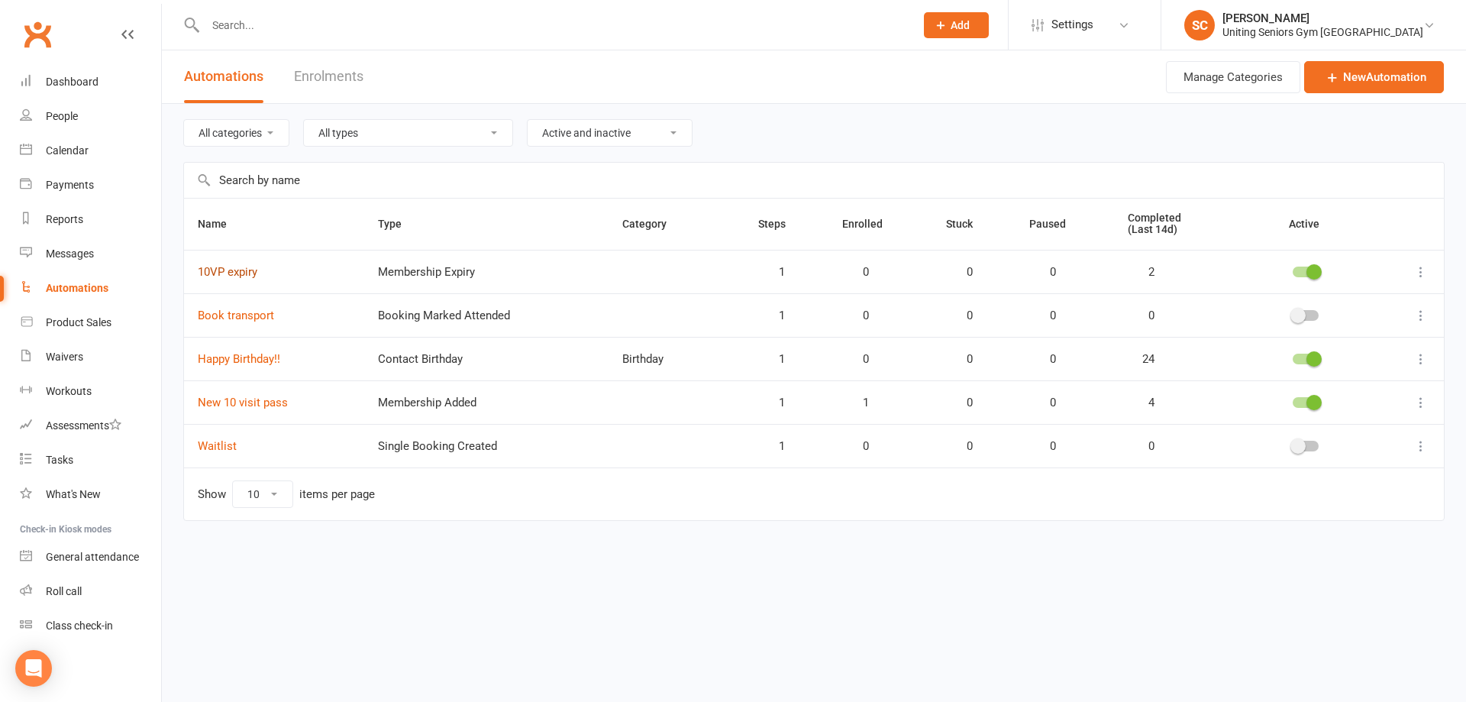
click at [224, 270] on link "10VP expiry" at bounding box center [228, 272] width 60 height 14
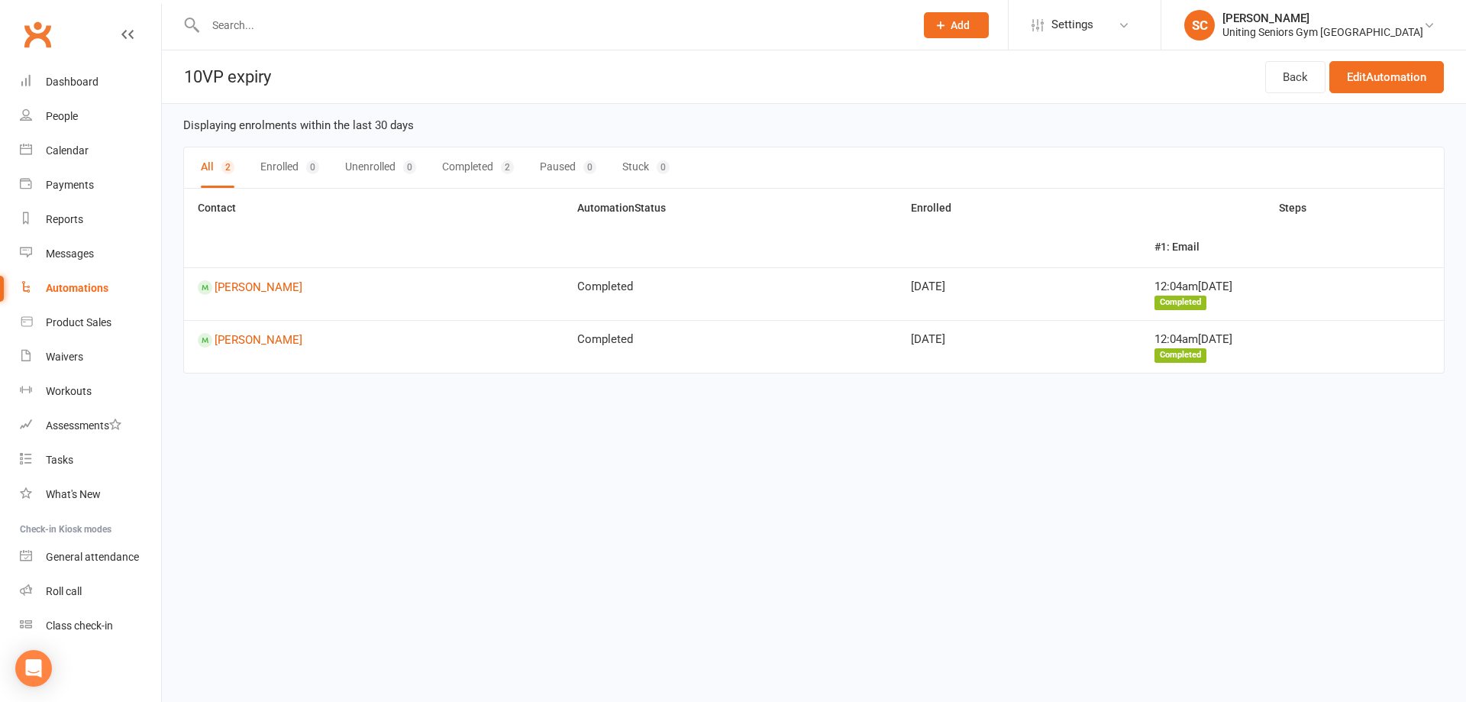
click at [470, 166] on button "Completed 2" at bounding box center [478, 167] width 72 height 40
click at [208, 170] on button "All 2" at bounding box center [217, 167] width 32 height 40
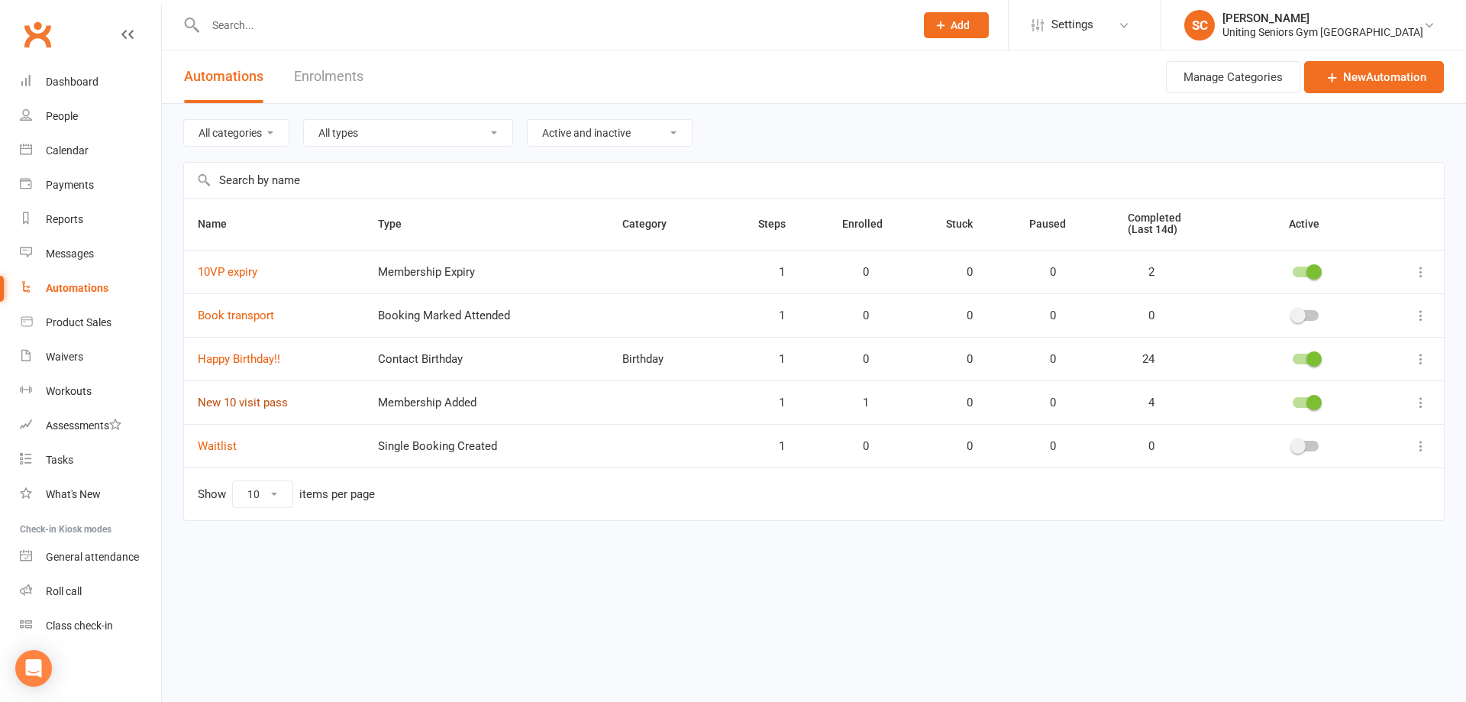
click at [262, 404] on link "New 10 visit pass" at bounding box center [243, 403] width 90 height 14
click at [240, 272] on link "10VP expiry" at bounding box center [228, 272] width 60 height 14
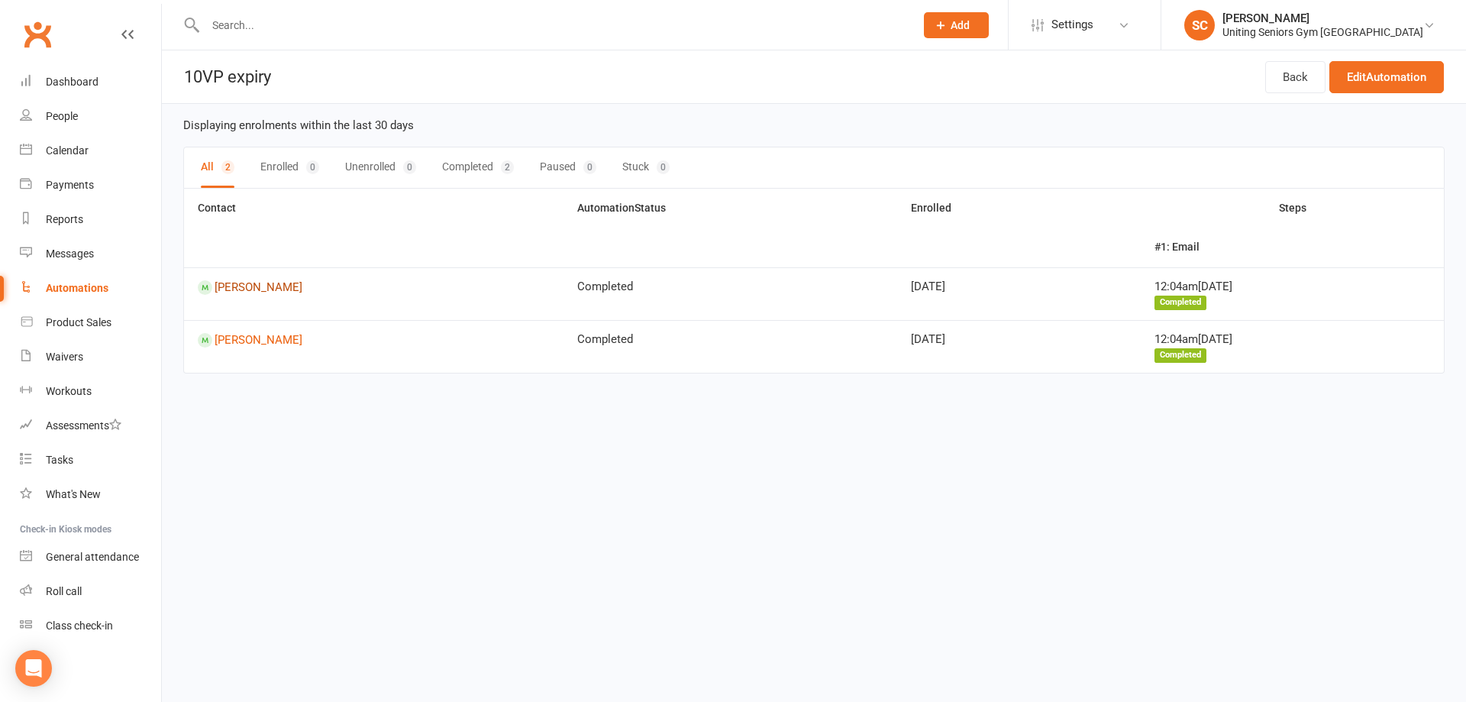
click at [283, 286] on link "[PERSON_NAME]" at bounding box center [374, 287] width 352 height 15
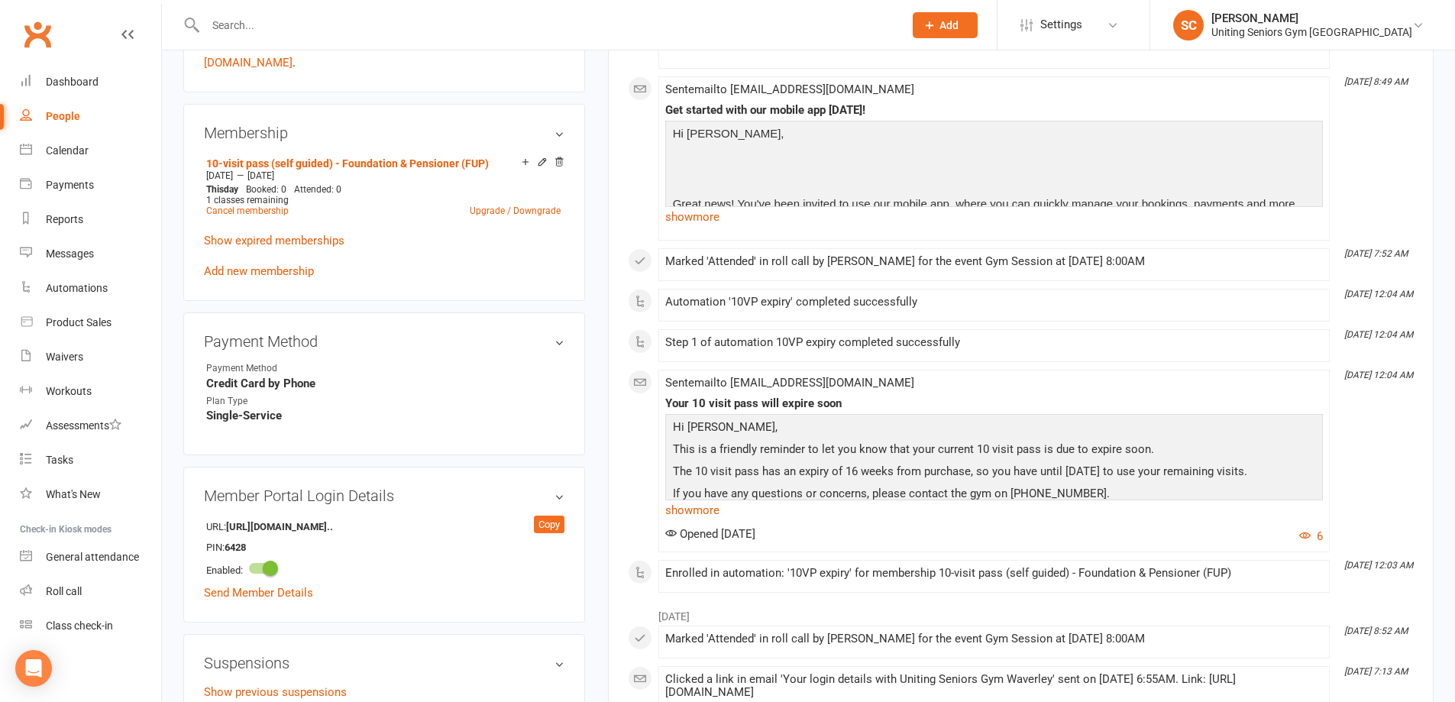
scroll to position [764, 0]
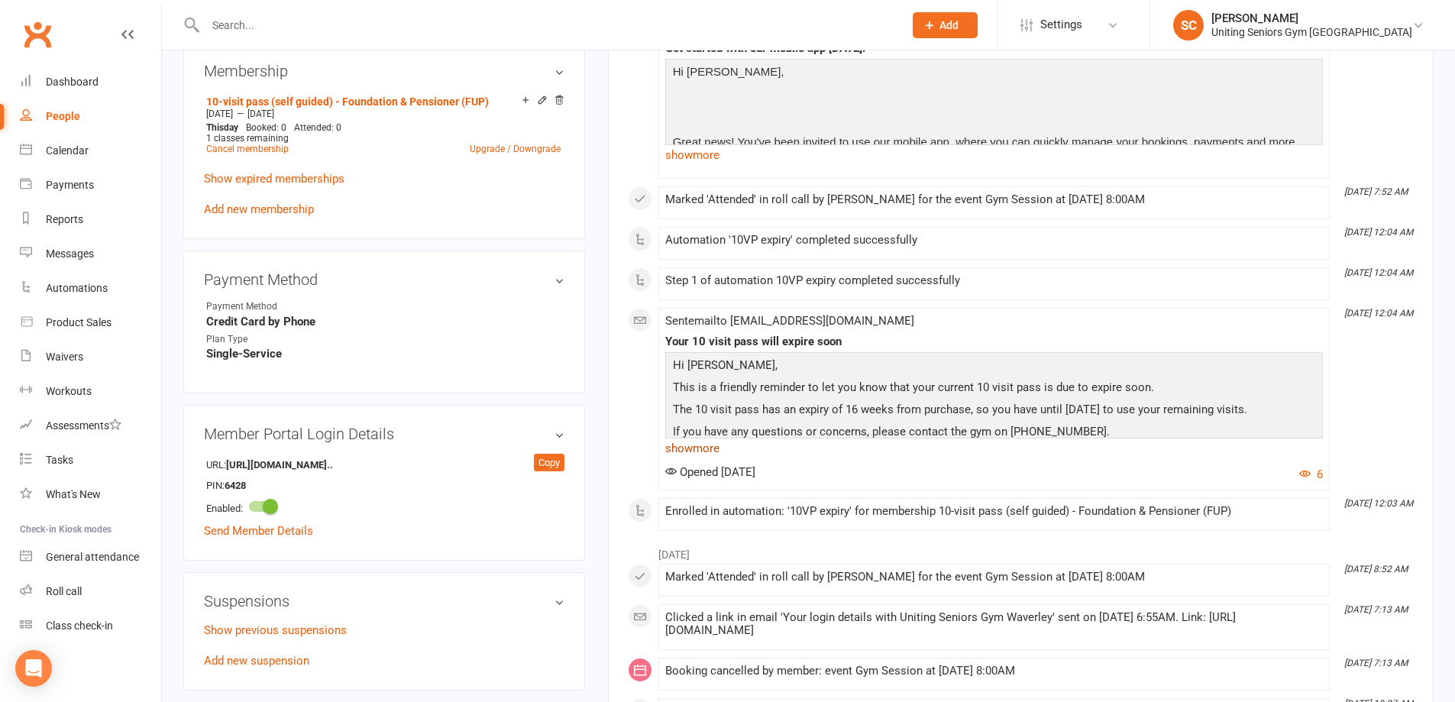
click at [713, 448] on link "show more" at bounding box center [994, 448] width 658 height 21
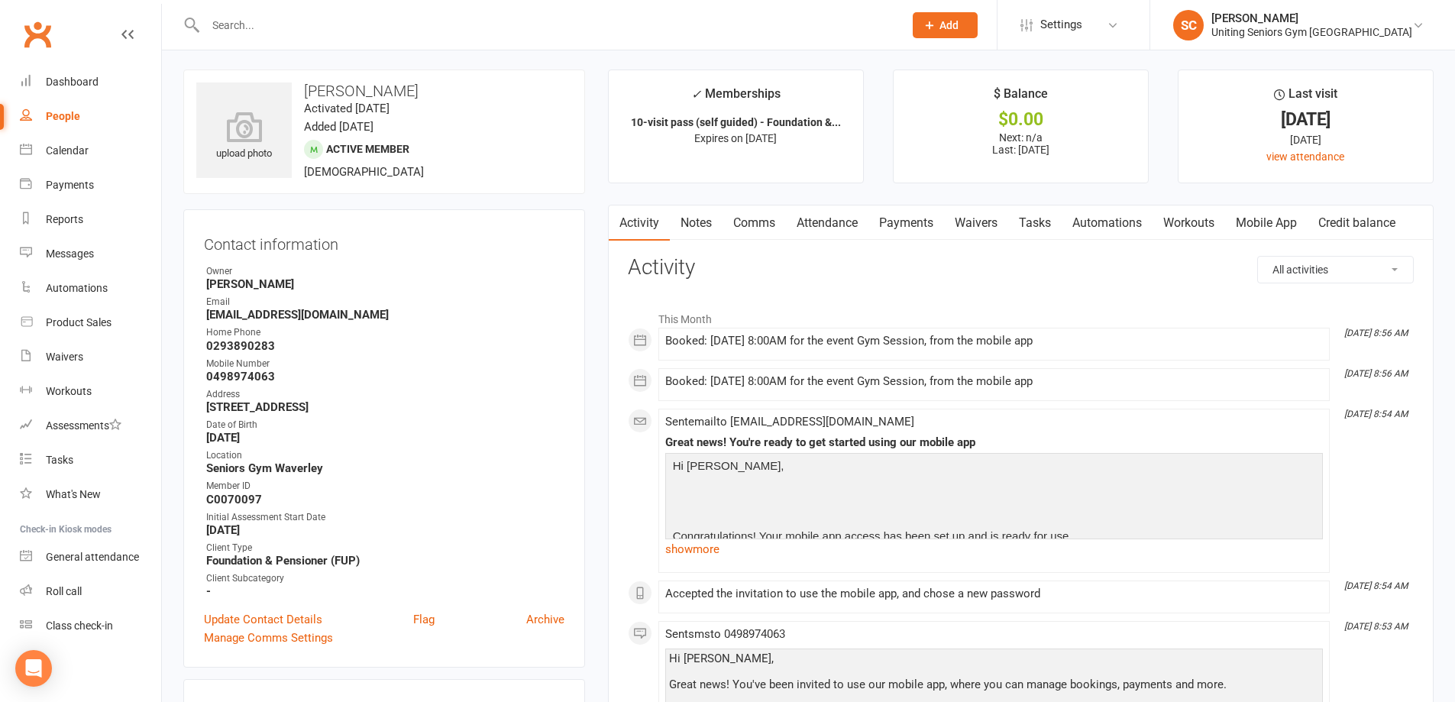
scroll to position [0, 0]
click at [766, 215] on link "Comms" at bounding box center [753, 225] width 63 height 35
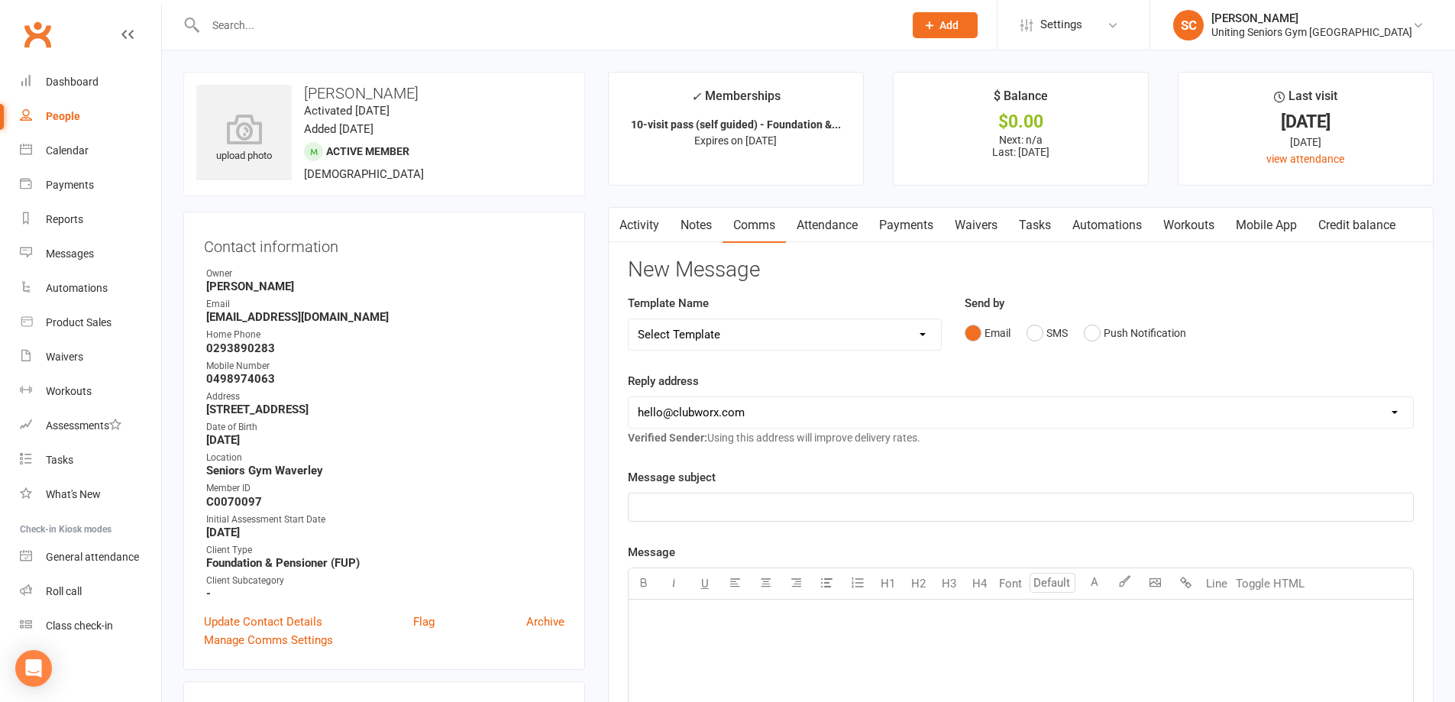
click at [658, 227] on link "Activity" at bounding box center [639, 225] width 61 height 35
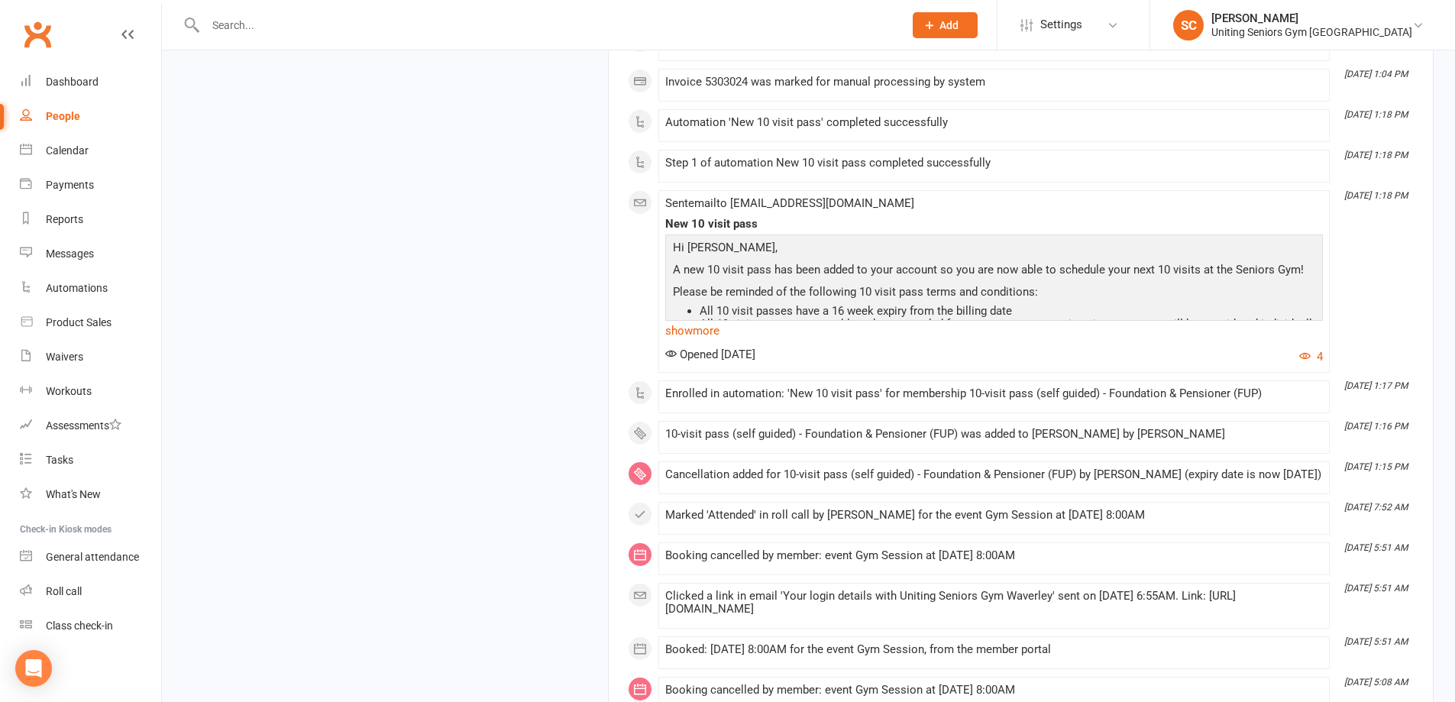
scroll to position [3589, 0]
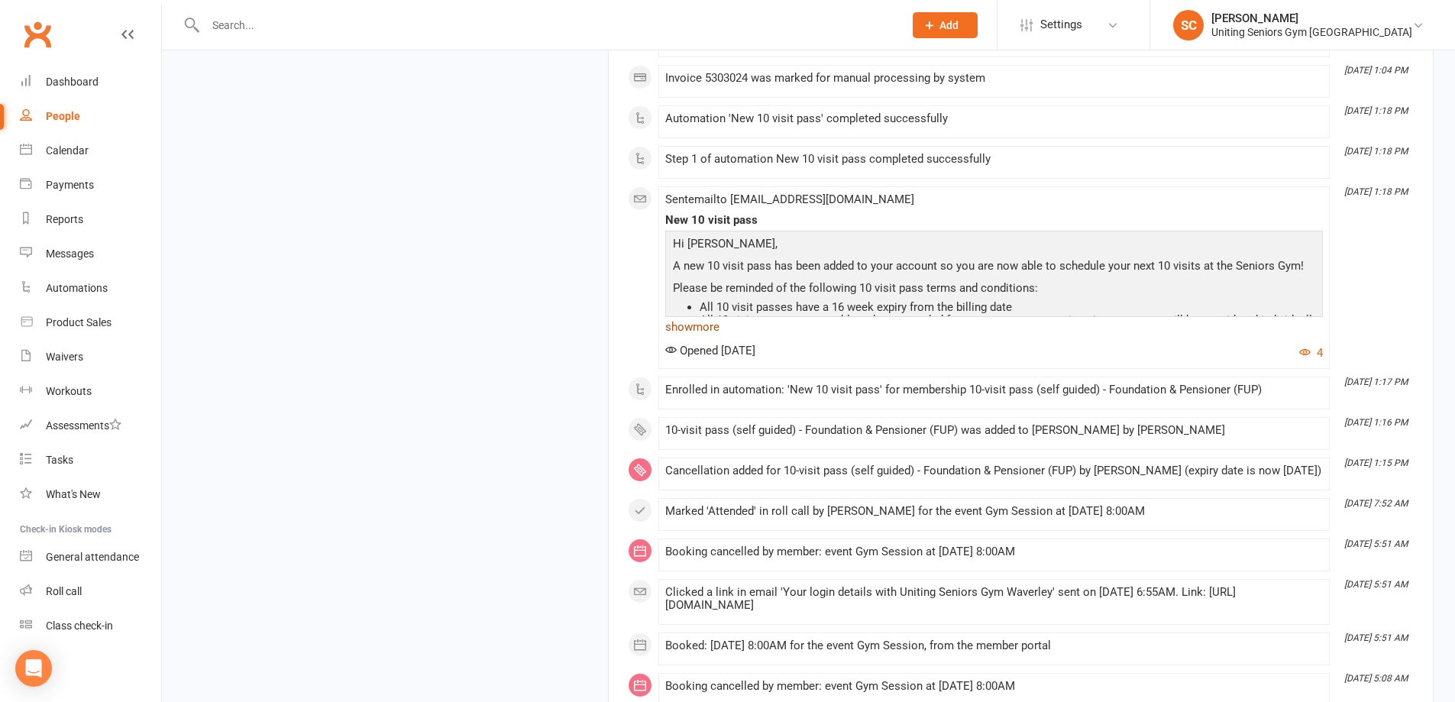
click at [709, 338] on link "show more" at bounding box center [994, 326] width 658 height 21
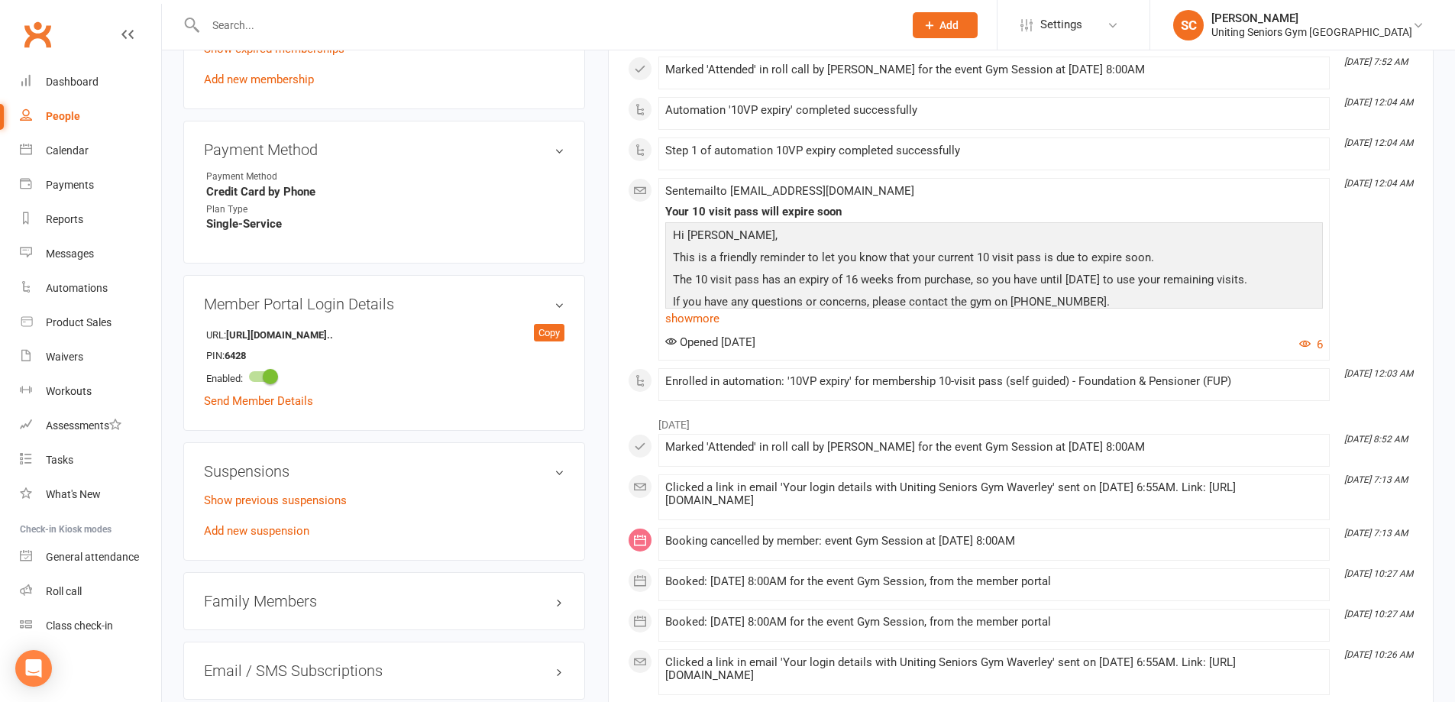
scroll to position [764, 0]
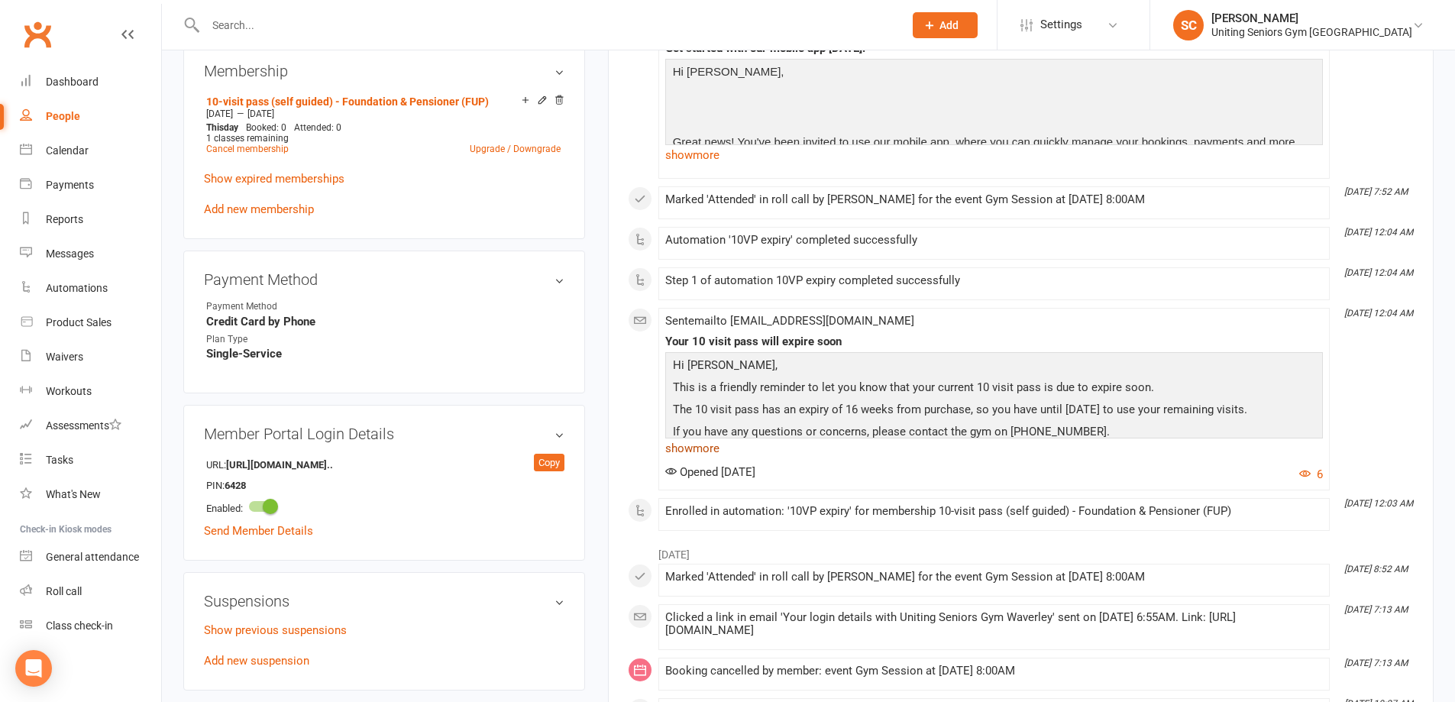
click at [704, 447] on link "show more" at bounding box center [994, 448] width 658 height 21
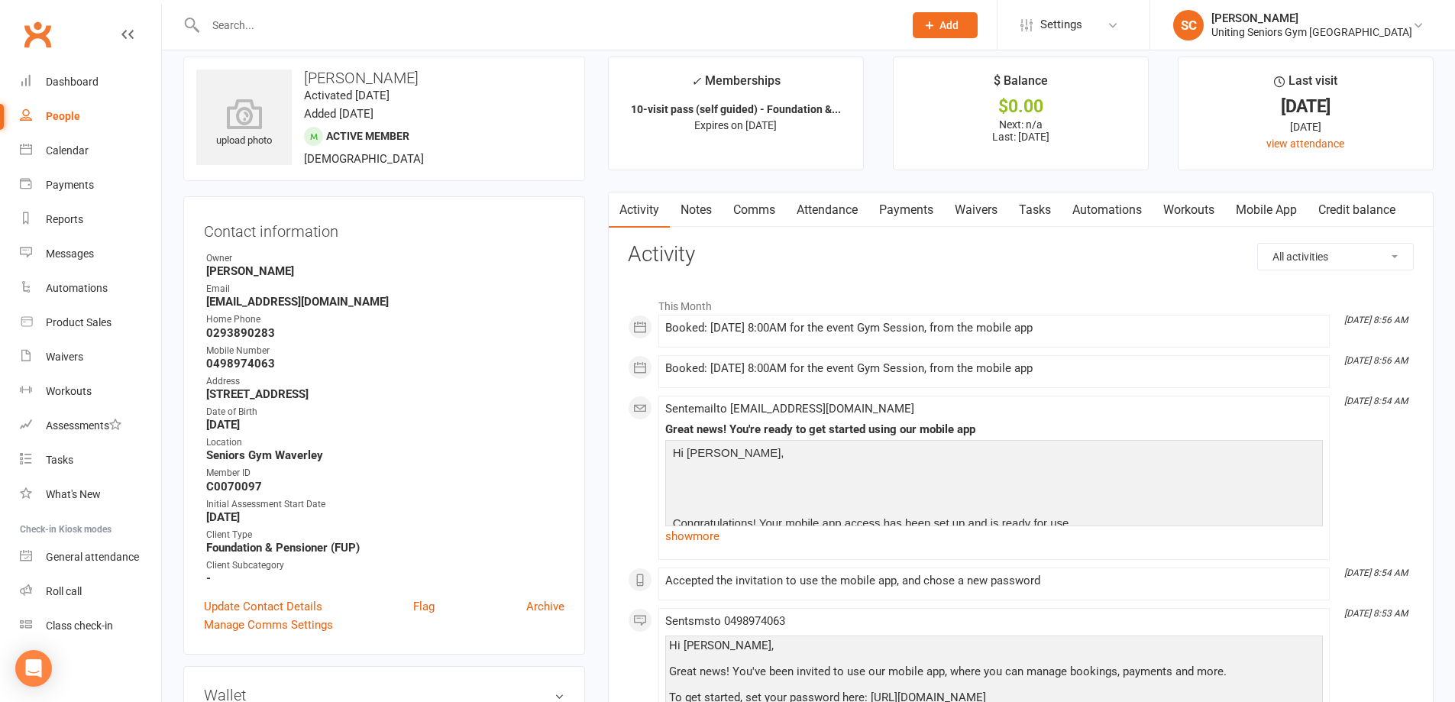
scroll to position [0, 0]
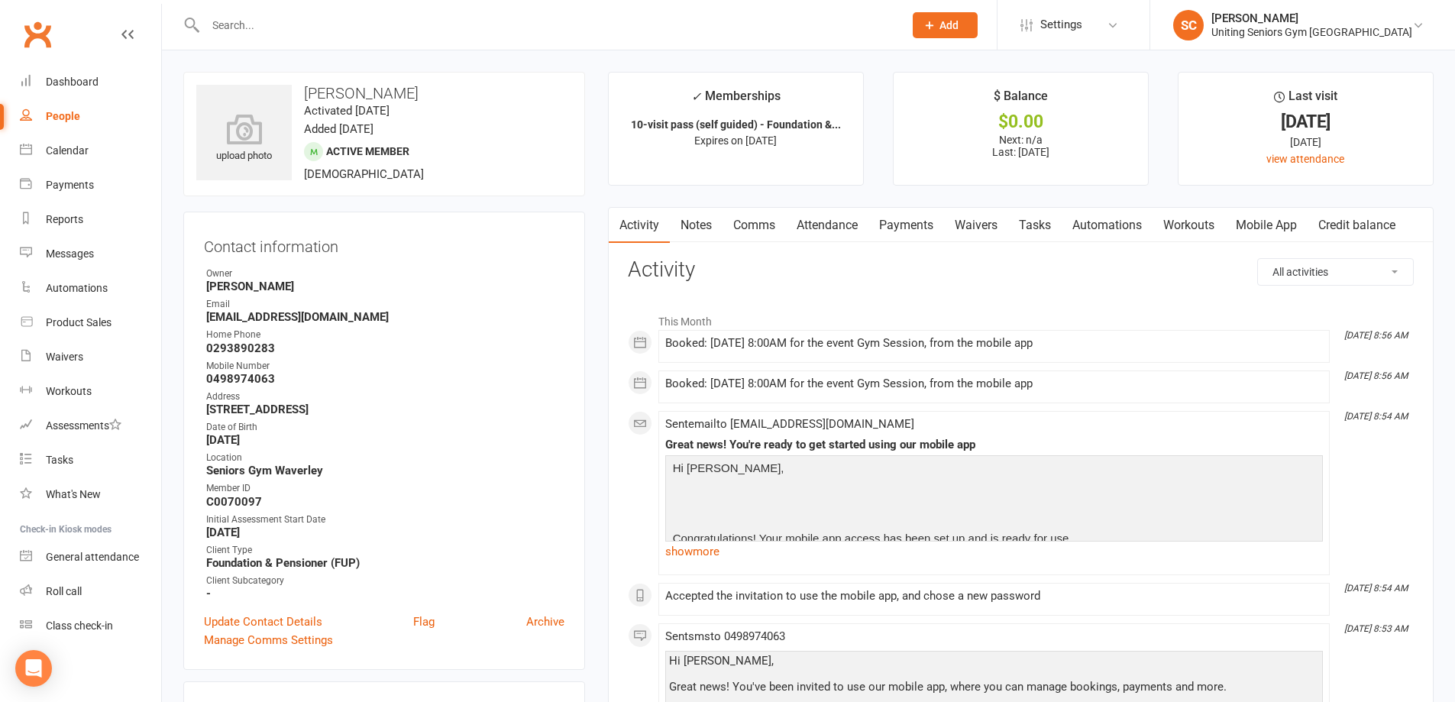
click at [370, 19] on input "text" at bounding box center [547, 25] width 692 height 21
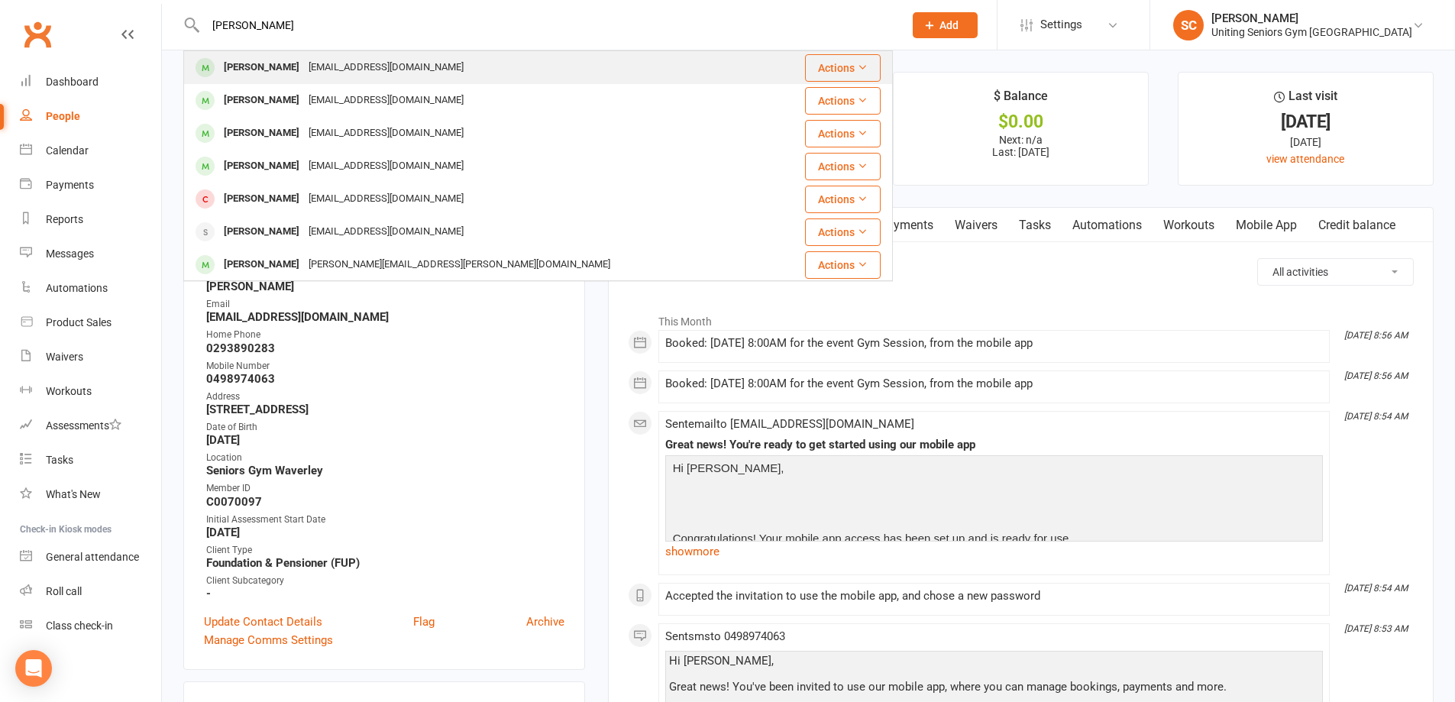
type input "[PERSON_NAME]"
click at [357, 72] on div "[EMAIL_ADDRESS][DOMAIN_NAME]" at bounding box center [386, 68] width 164 height 22
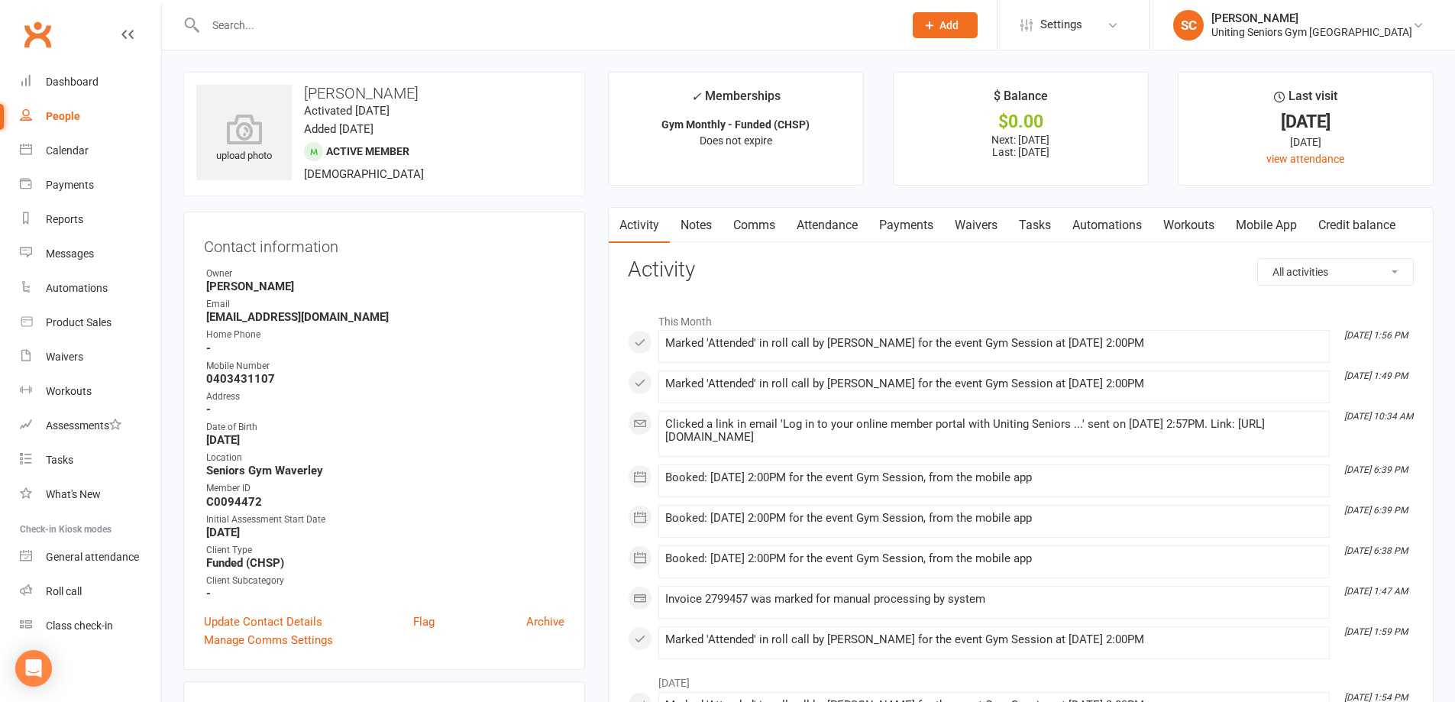
click at [819, 224] on link "Attendance" at bounding box center [827, 225] width 82 height 35
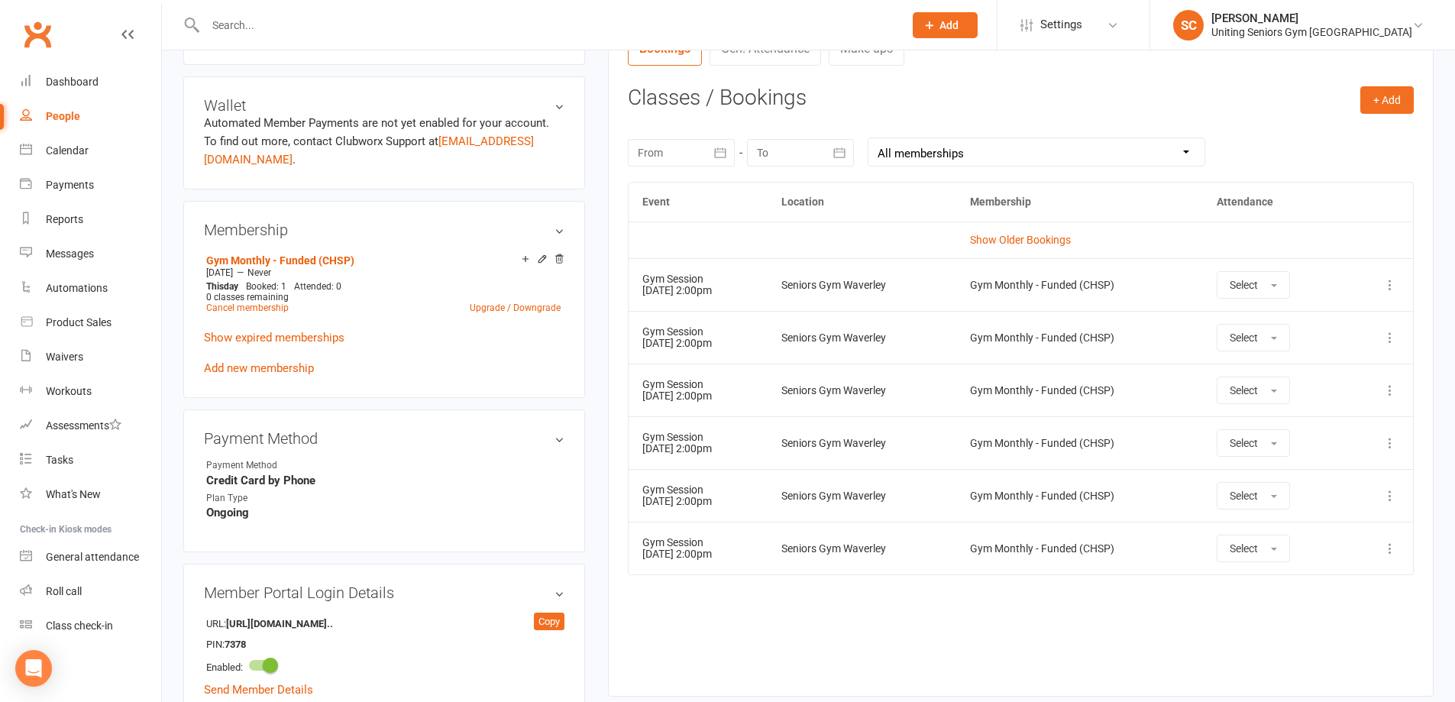
scroll to position [611, 0]
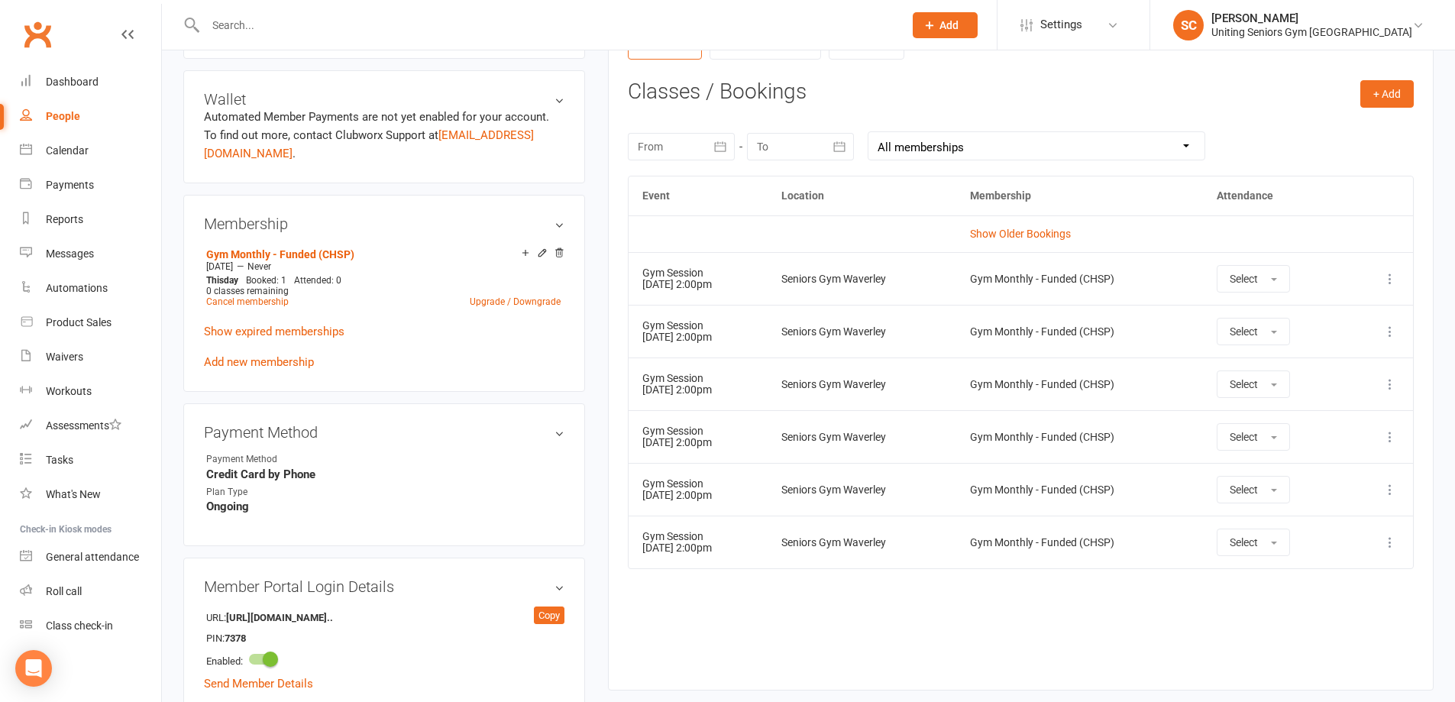
click at [894, 650] on div "Event Location Membership Attendance Show Older Bookings Gym Session [DATE] 2:0…" at bounding box center [1021, 422] width 786 height 492
